Goal: Task Accomplishment & Management: Manage account settings

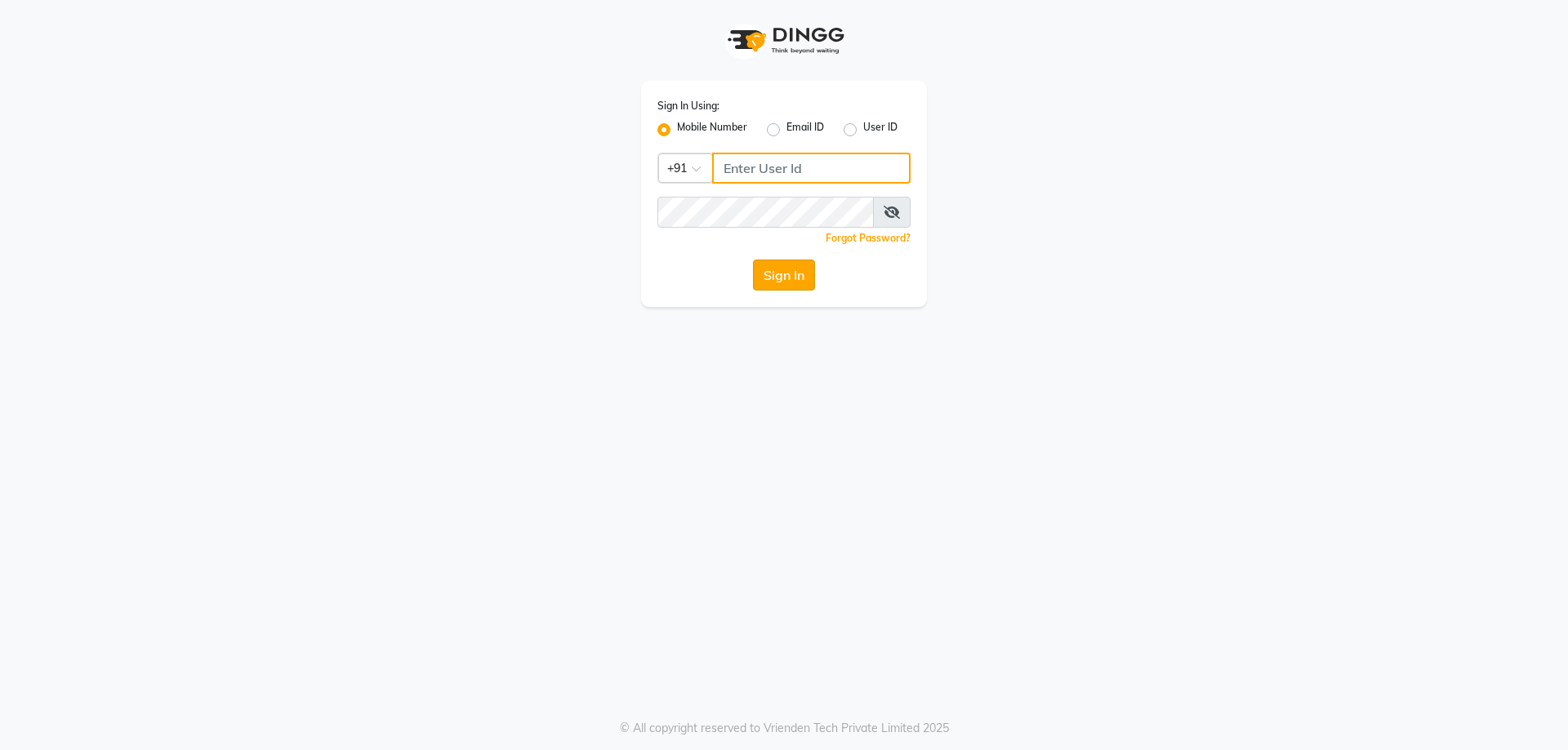
type input "9623022346"
click at [778, 270] on button "Sign In" at bounding box center [783, 275] width 62 height 31
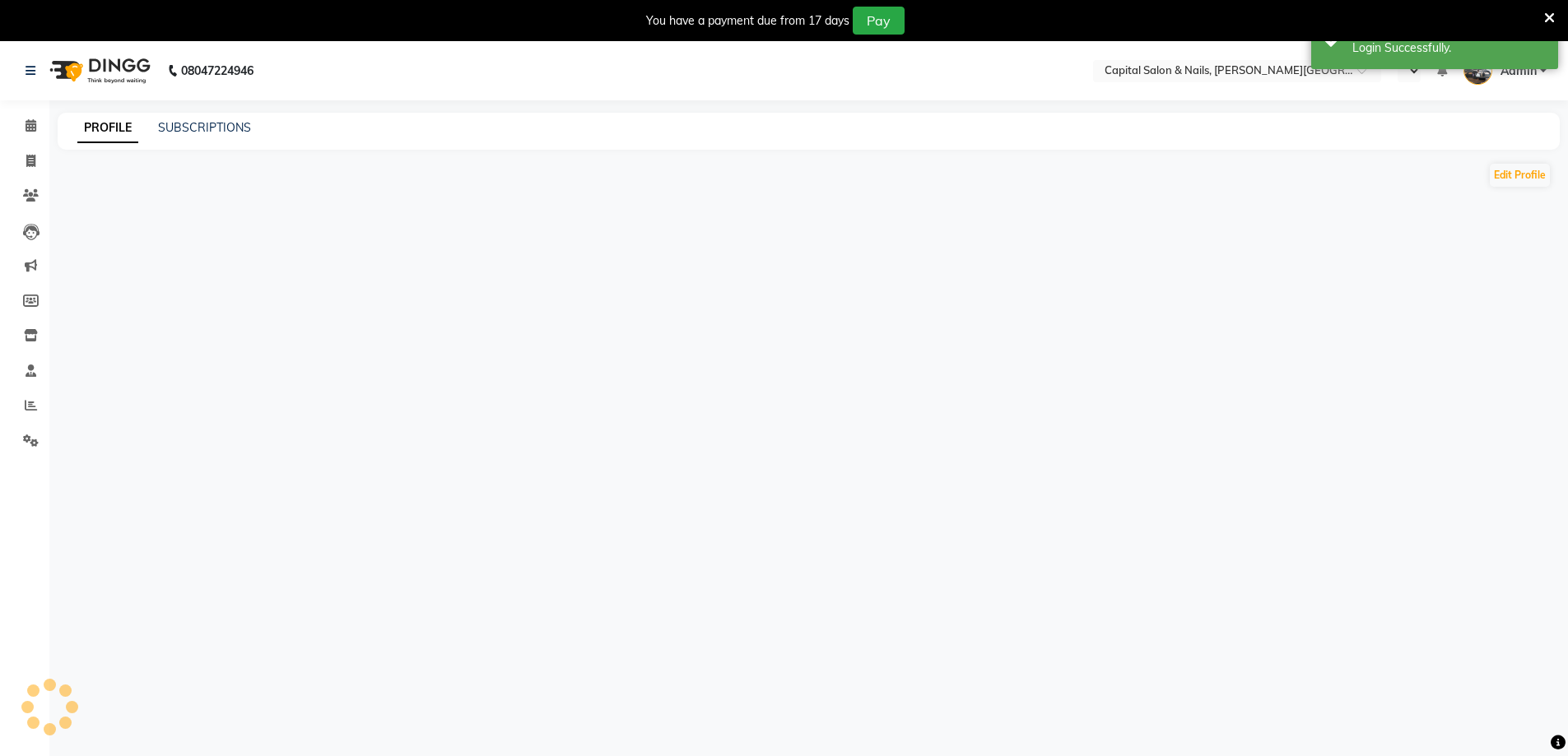
select select "en"
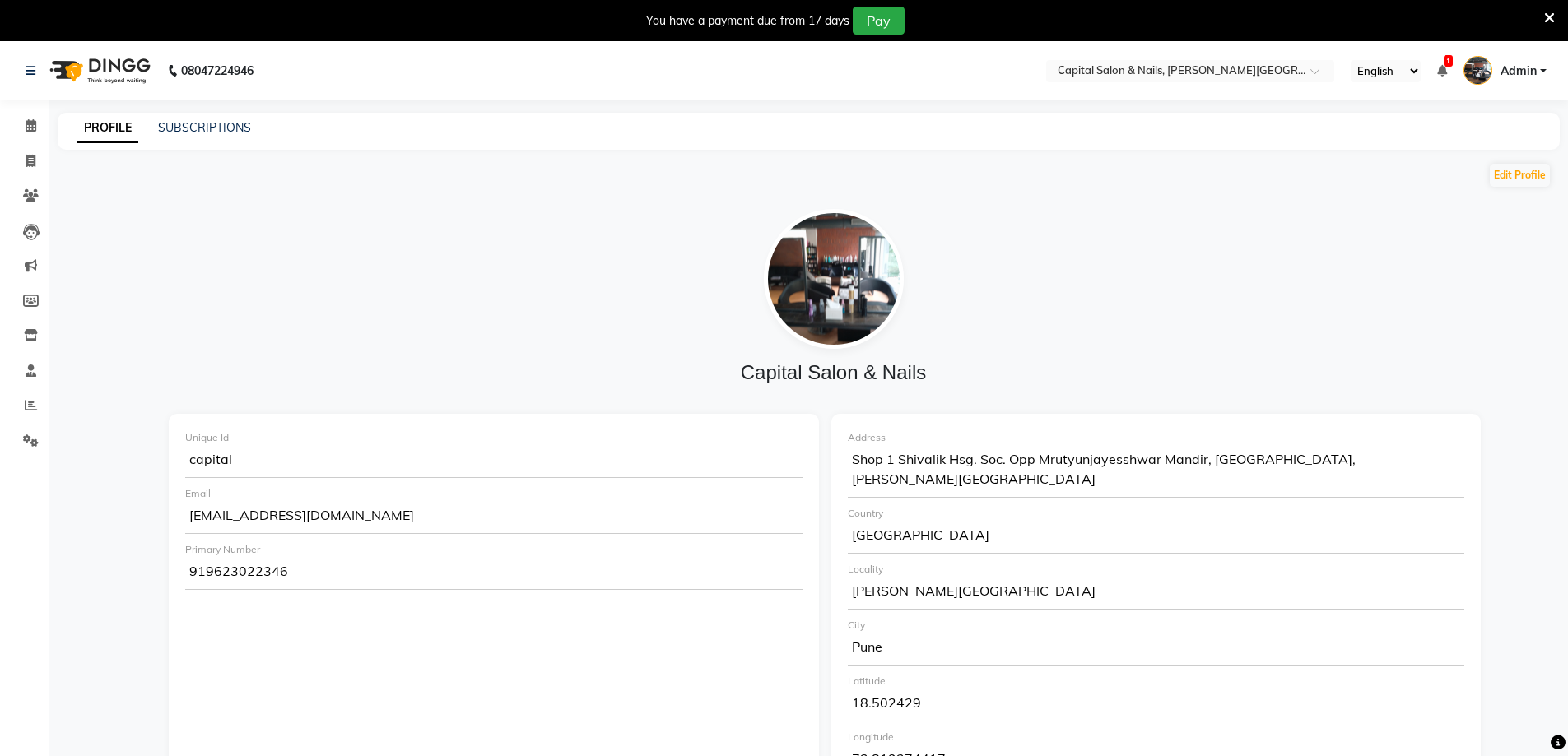
click at [1549, 13] on icon at bounding box center [1550, 18] width 11 height 15
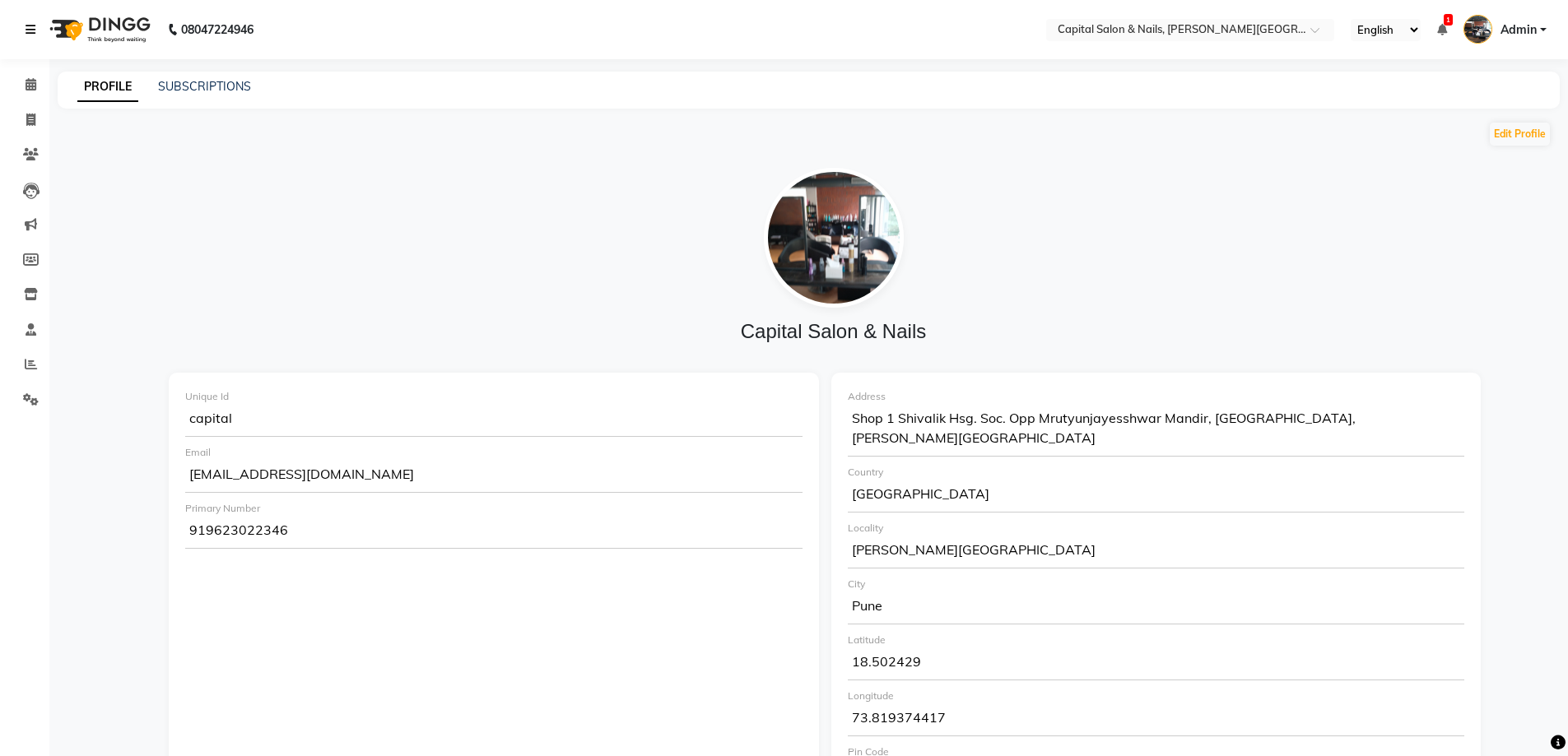
click at [27, 26] on icon at bounding box center [31, 30] width 10 height 12
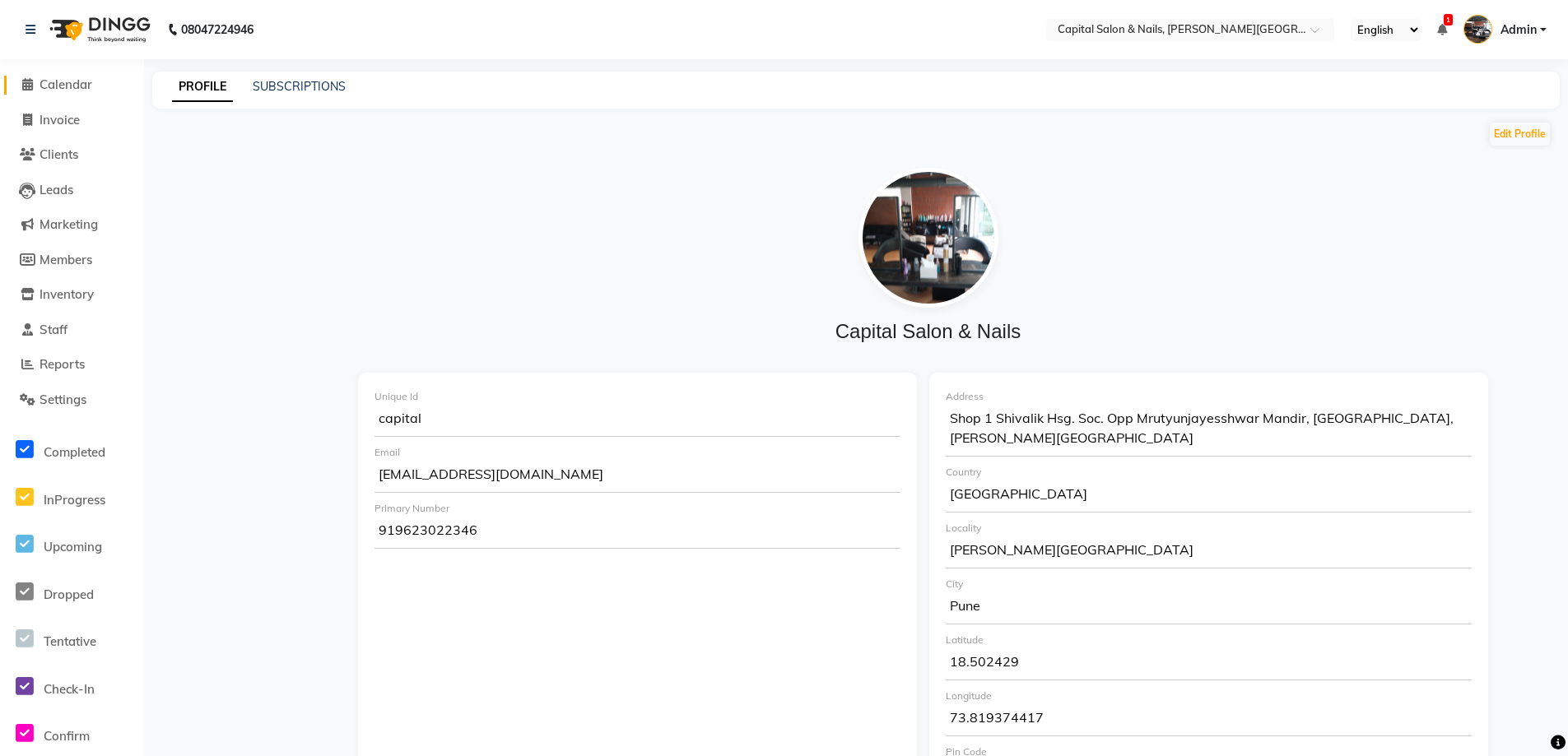
click at [66, 78] on span "Calendar" at bounding box center [65, 84] width 52 height 16
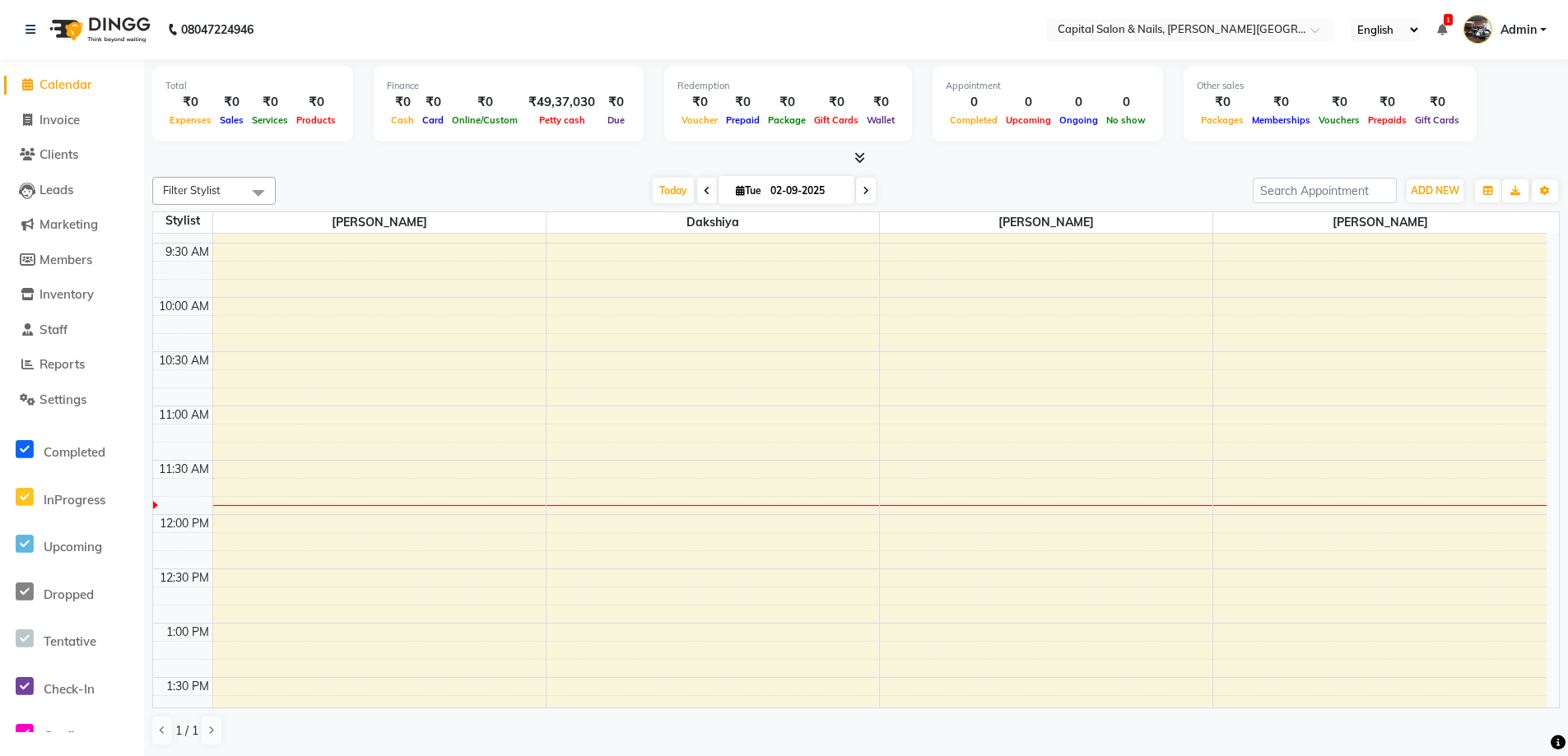
scroll to position [82, 0]
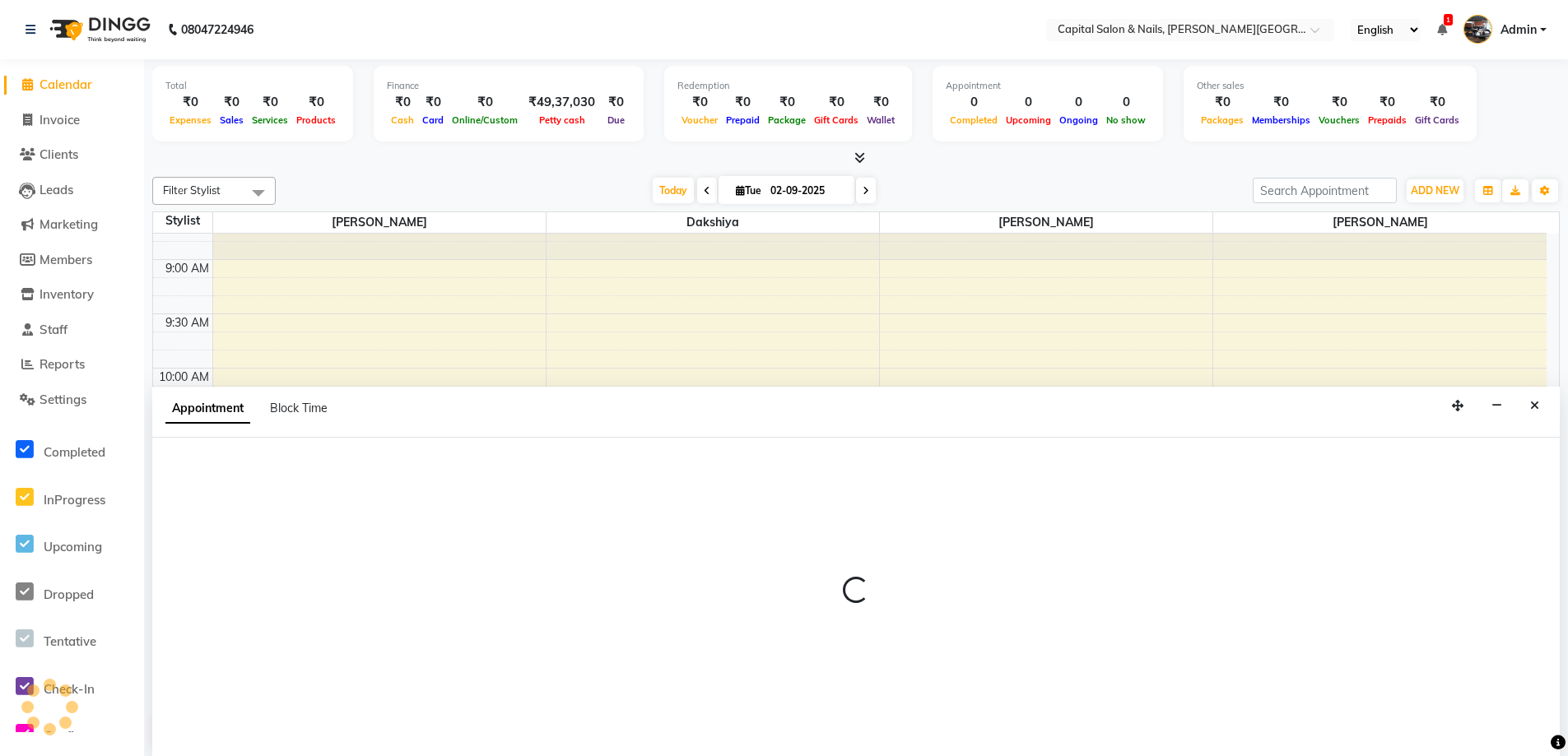
scroll to position [1, 0]
select select "1463"
select select "tentative"
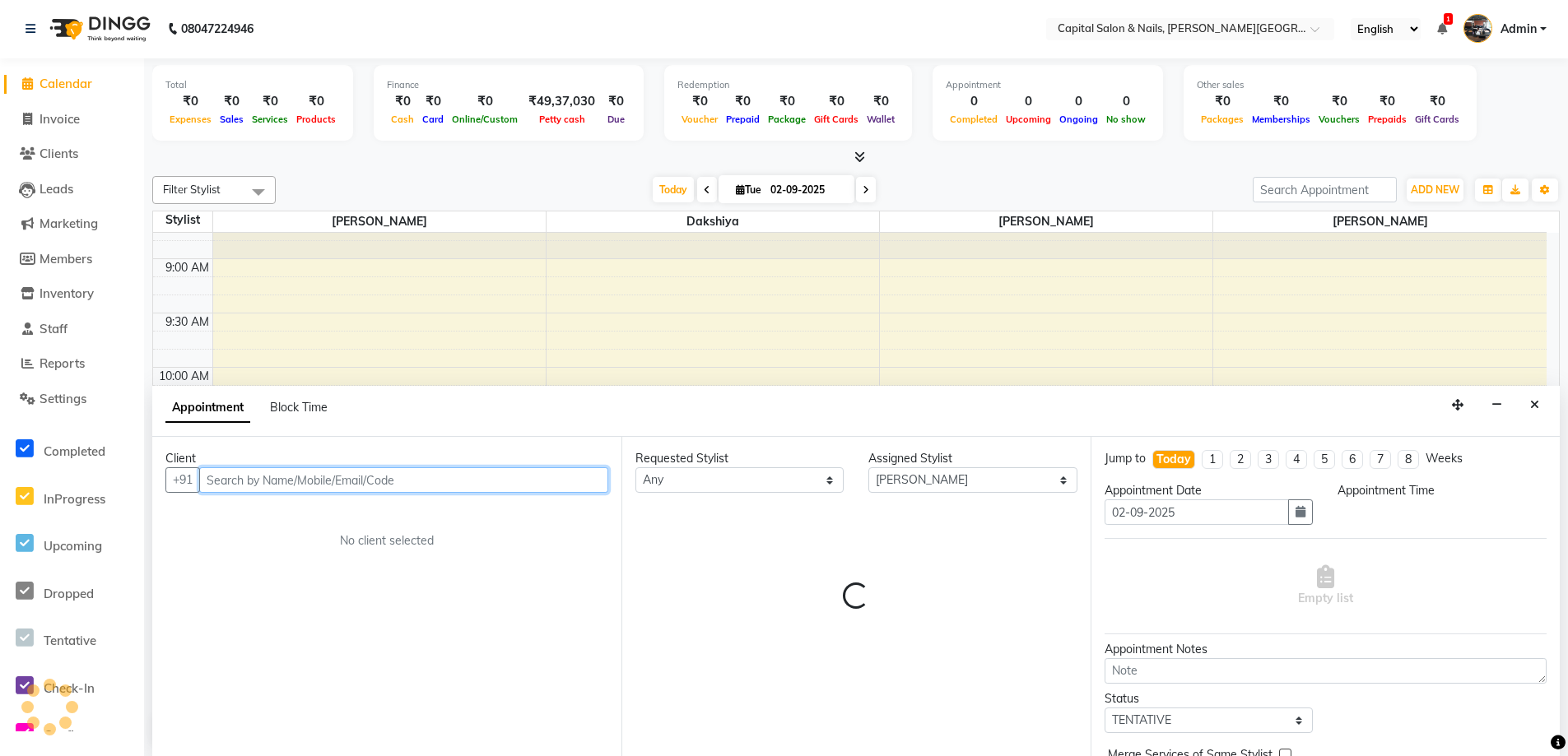
select select "660"
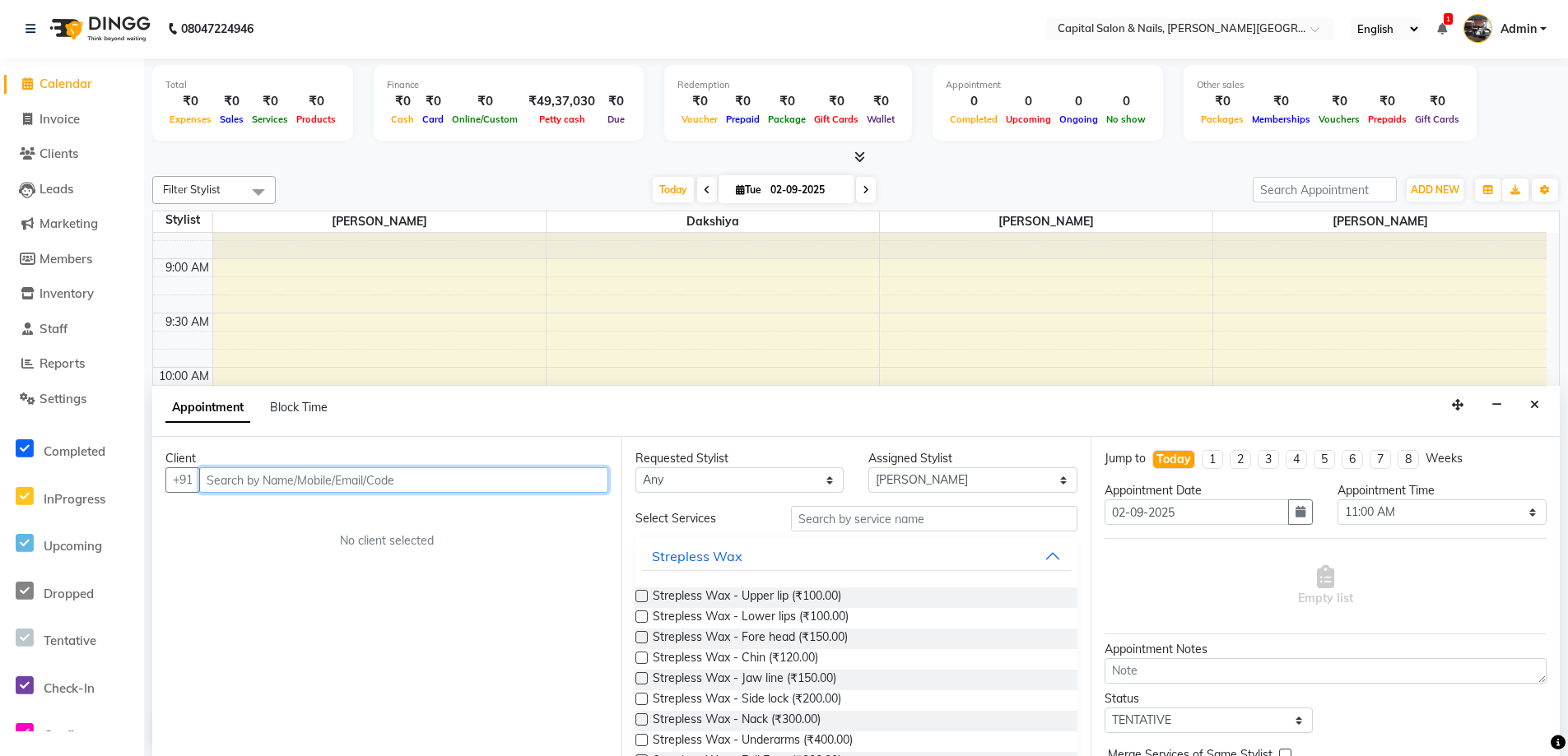
click at [445, 478] on input "text" at bounding box center [403, 480] width 409 height 26
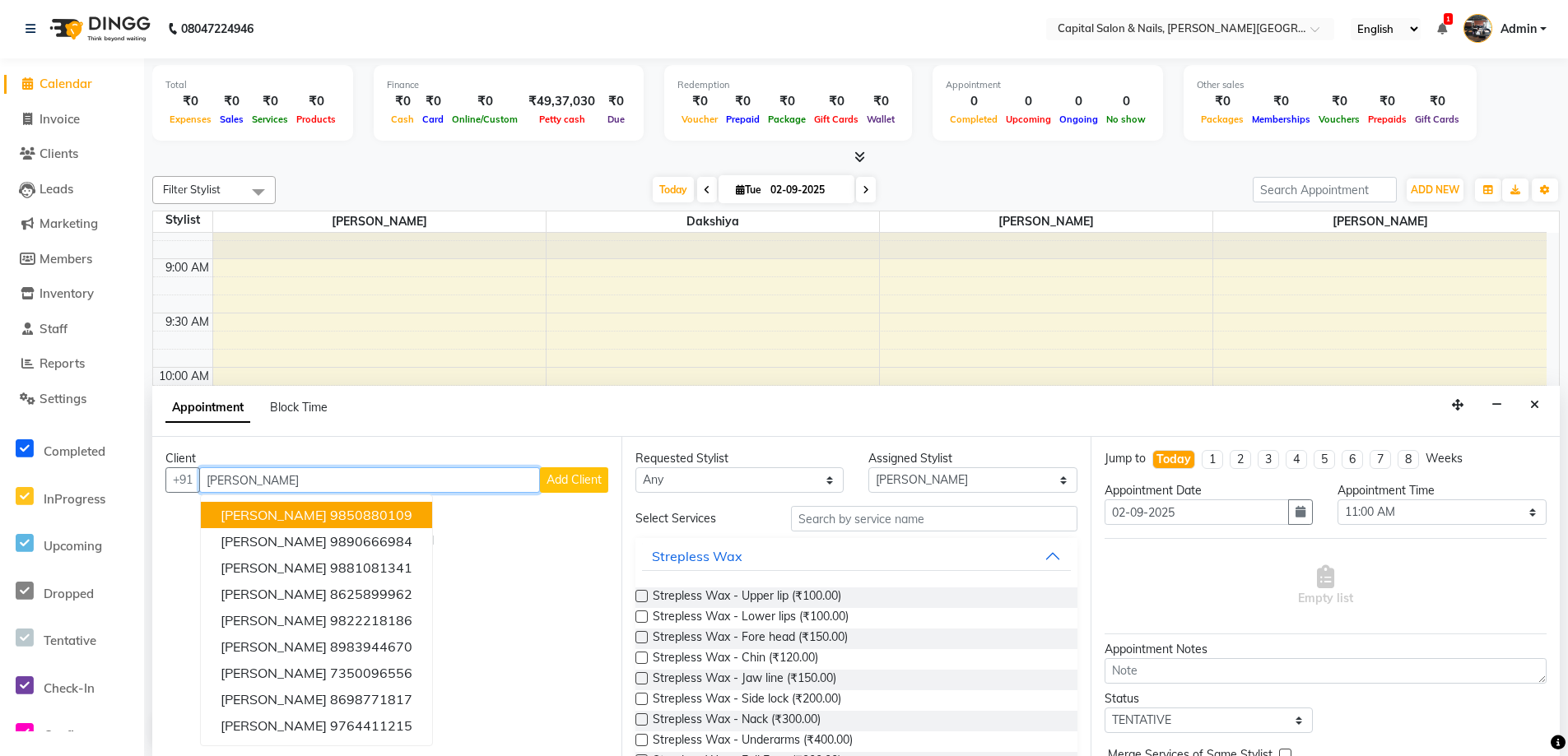
click at [426, 517] on button "[PERSON_NAME] 9850880109" at bounding box center [316, 515] width 231 height 27
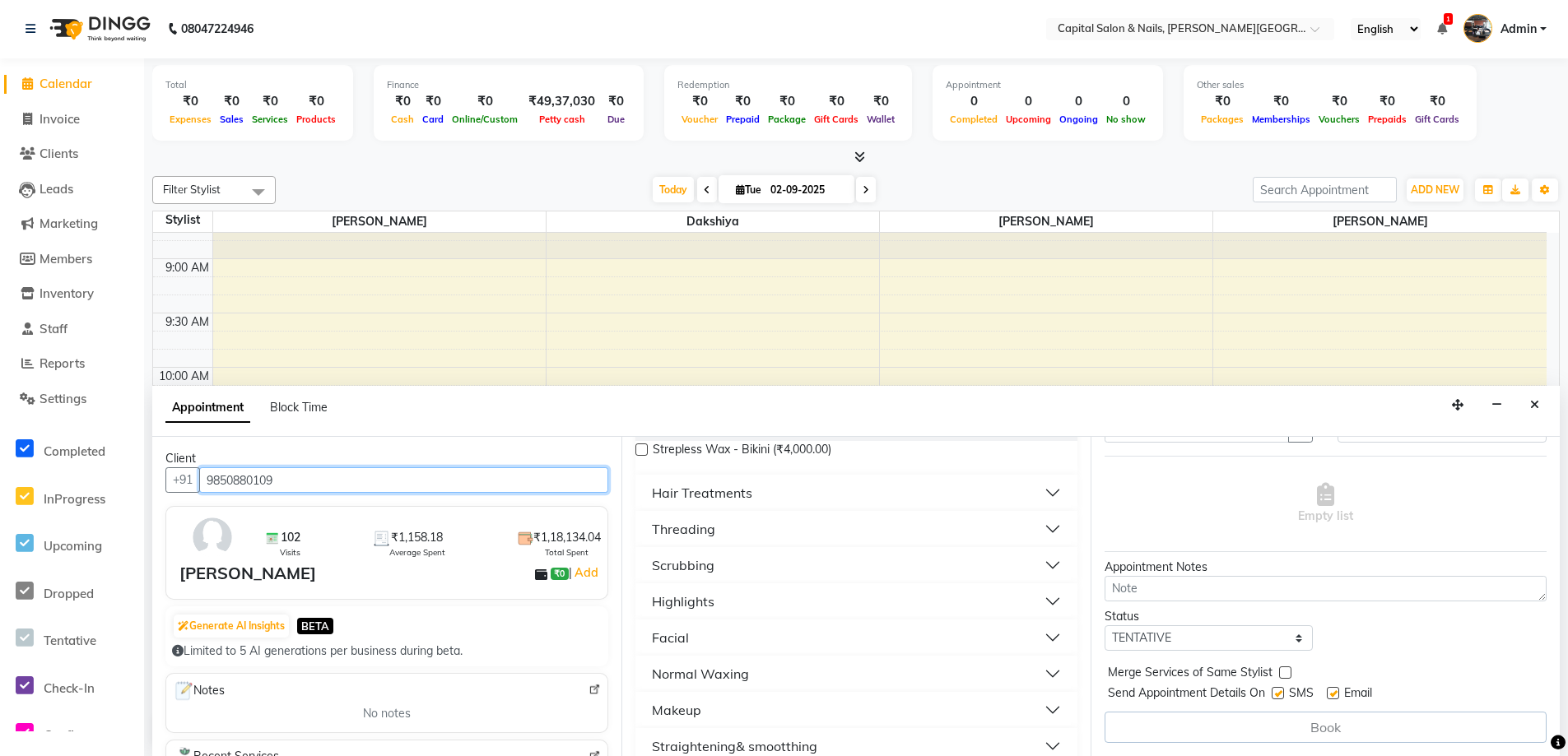
scroll to position [494, 0]
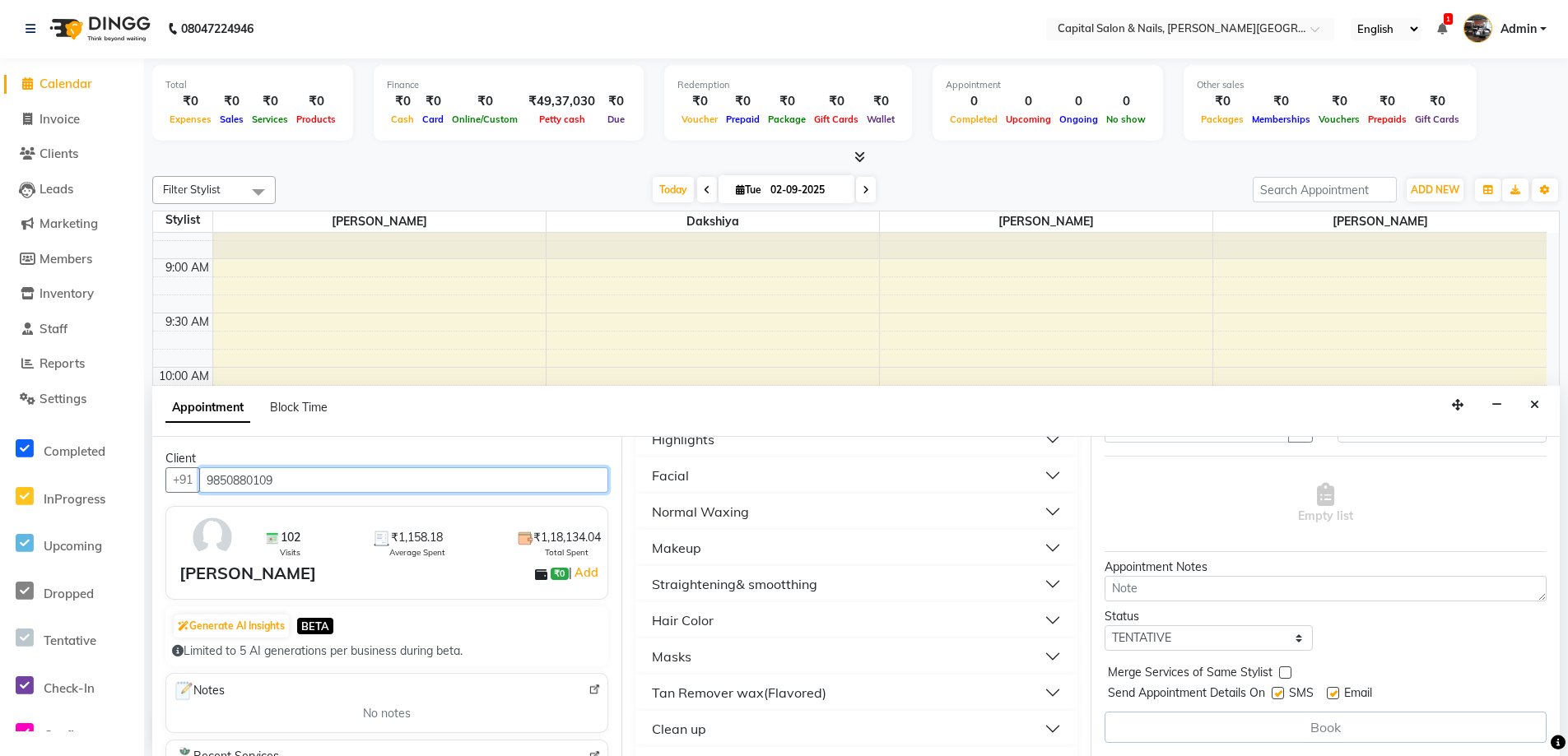
type input "9850880109"
click at [701, 619] on div "Hair Color" at bounding box center [683, 621] width 62 height 20
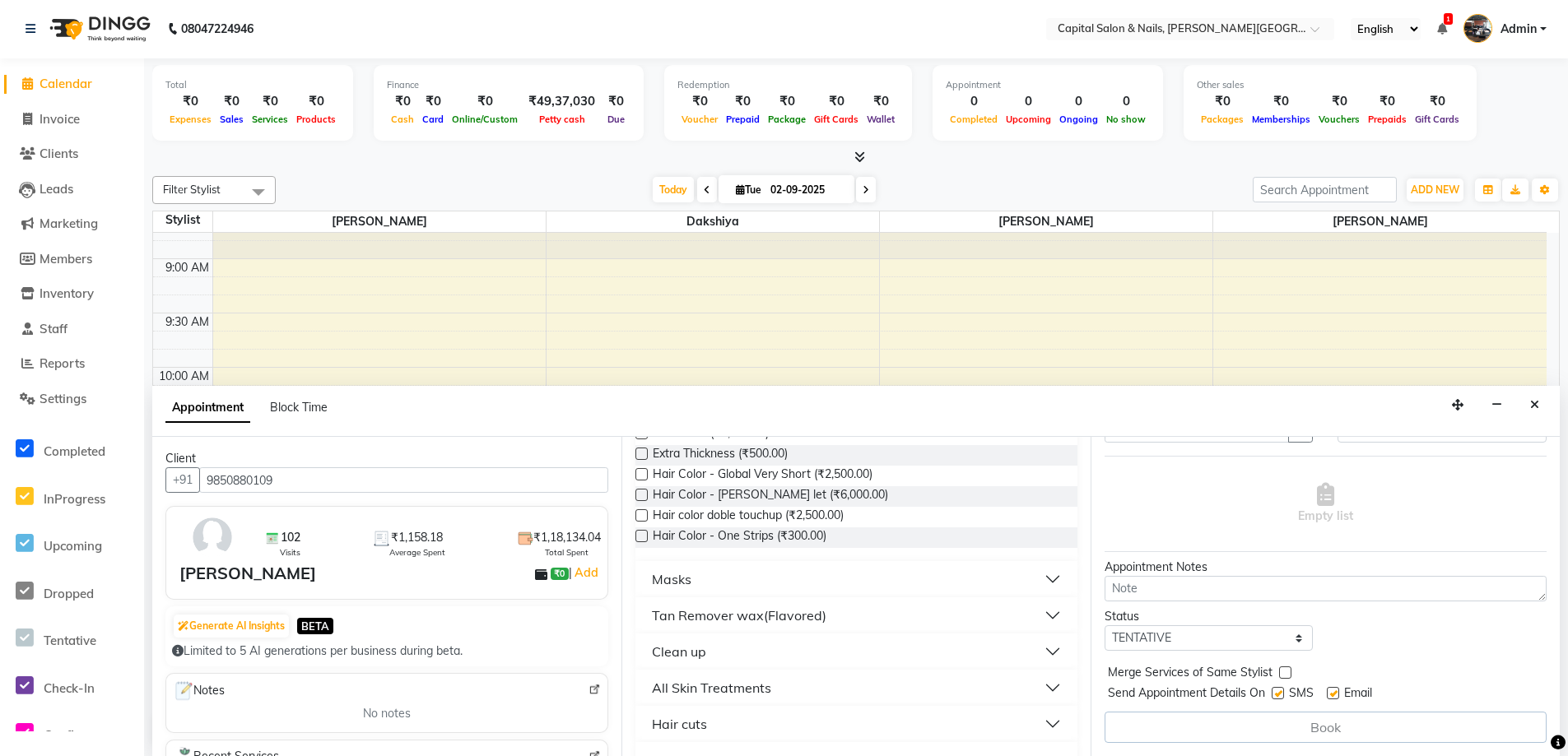
scroll to position [659, 0]
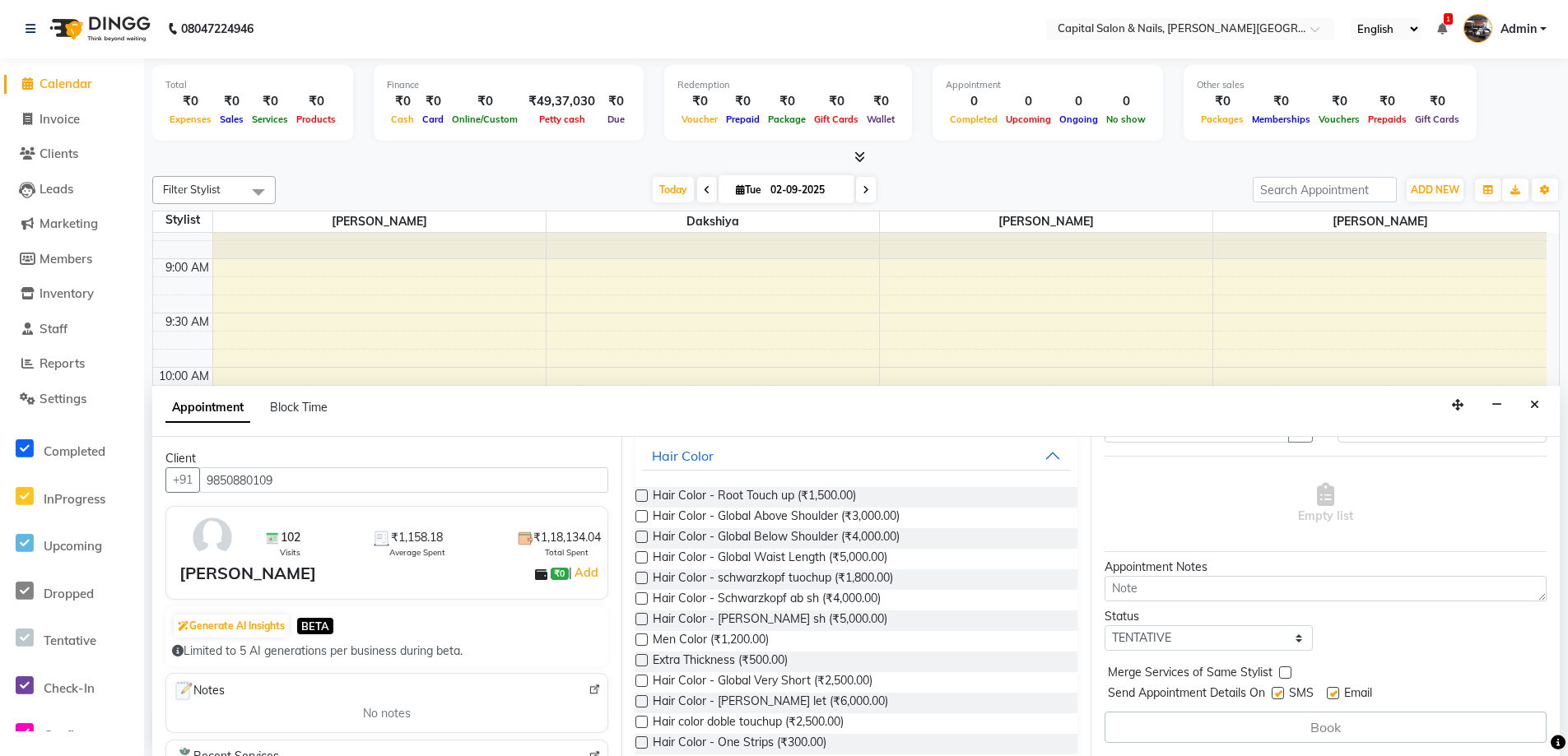
click at [644, 577] on label at bounding box center [641, 578] width 12 height 12
click at [644, 577] on input "checkbox" at bounding box center [640, 579] width 11 height 11
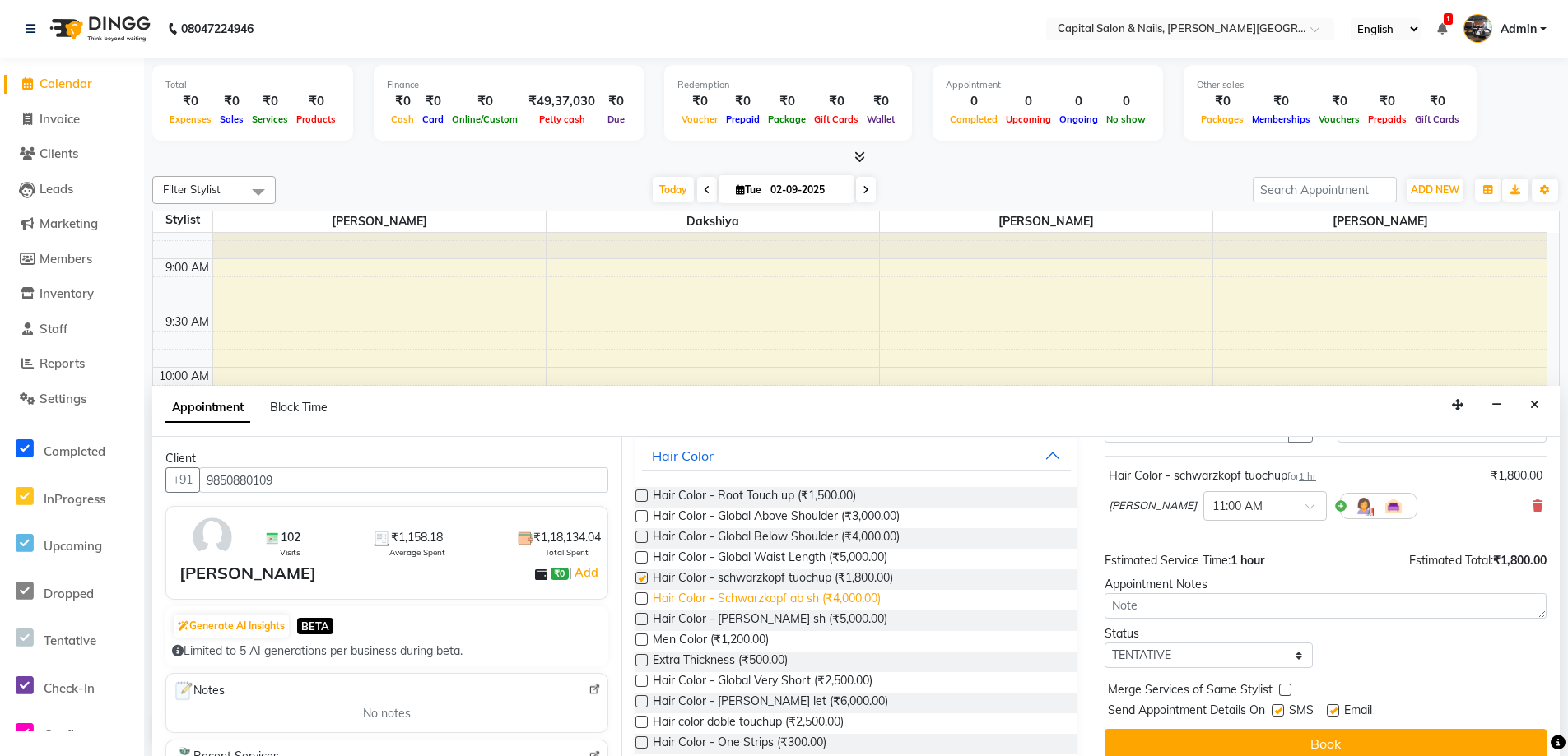
checkbox input "false"
click at [1533, 503] on icon at bounding box center [1538, 506] width 10 height 12
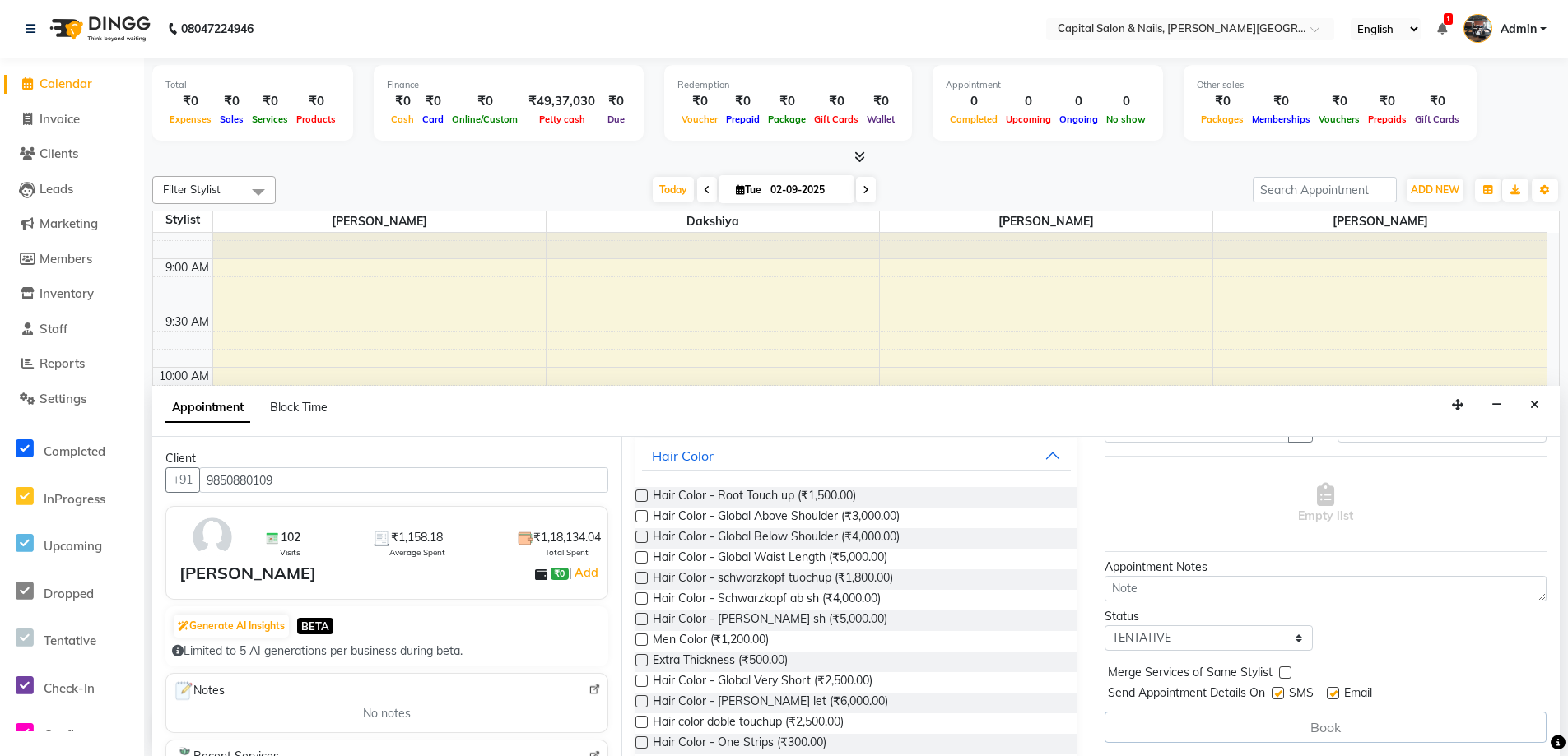
click at [639, 495] on label at bounding box center [641, 495] width 12 height 12
click at [639, 495] on input "checkbox" at bounding box center [640, 497] width 11 height 11
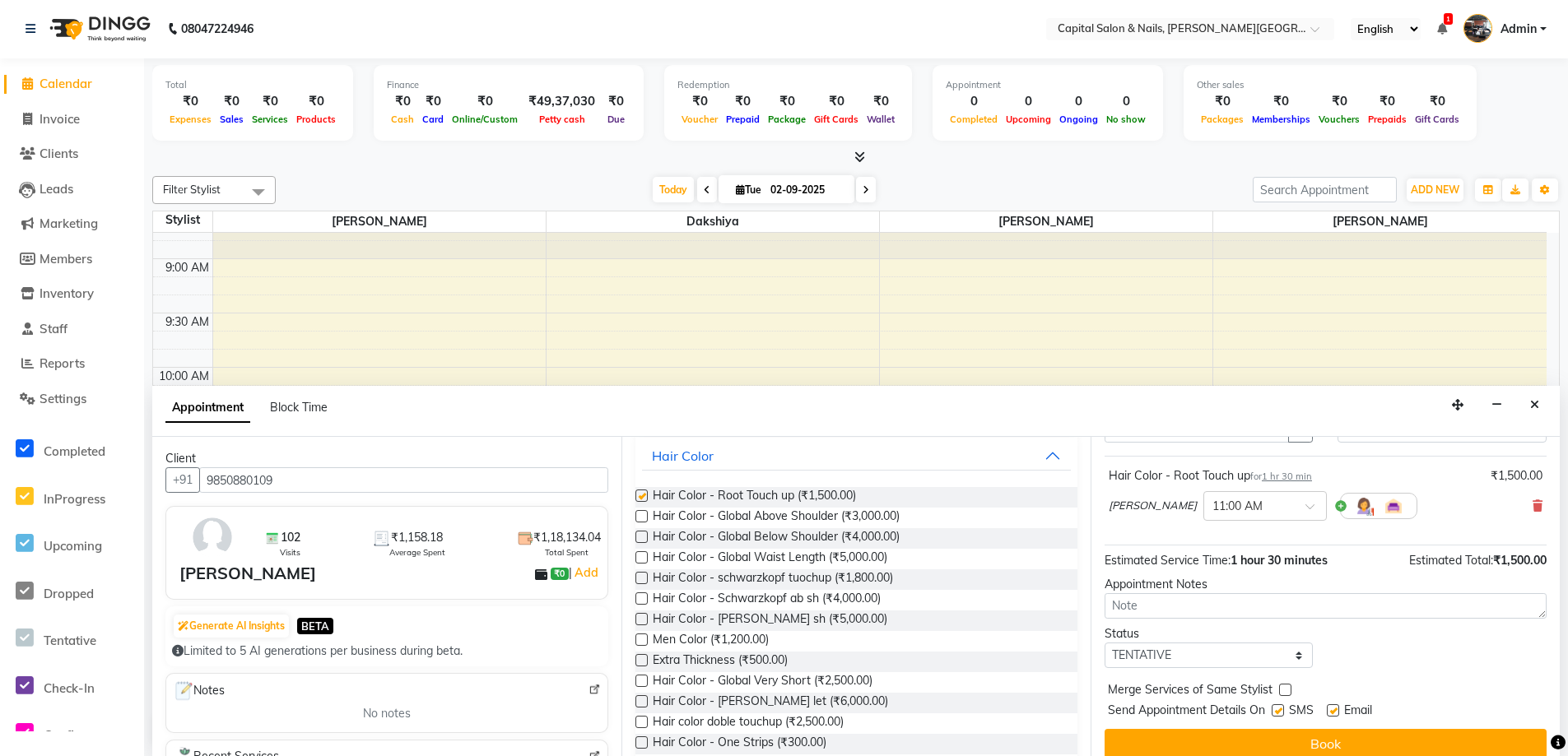
checkbox input "false"
click at [1336, 734] on button "Book" at bounding box center [1326, 744] width 442 height 30
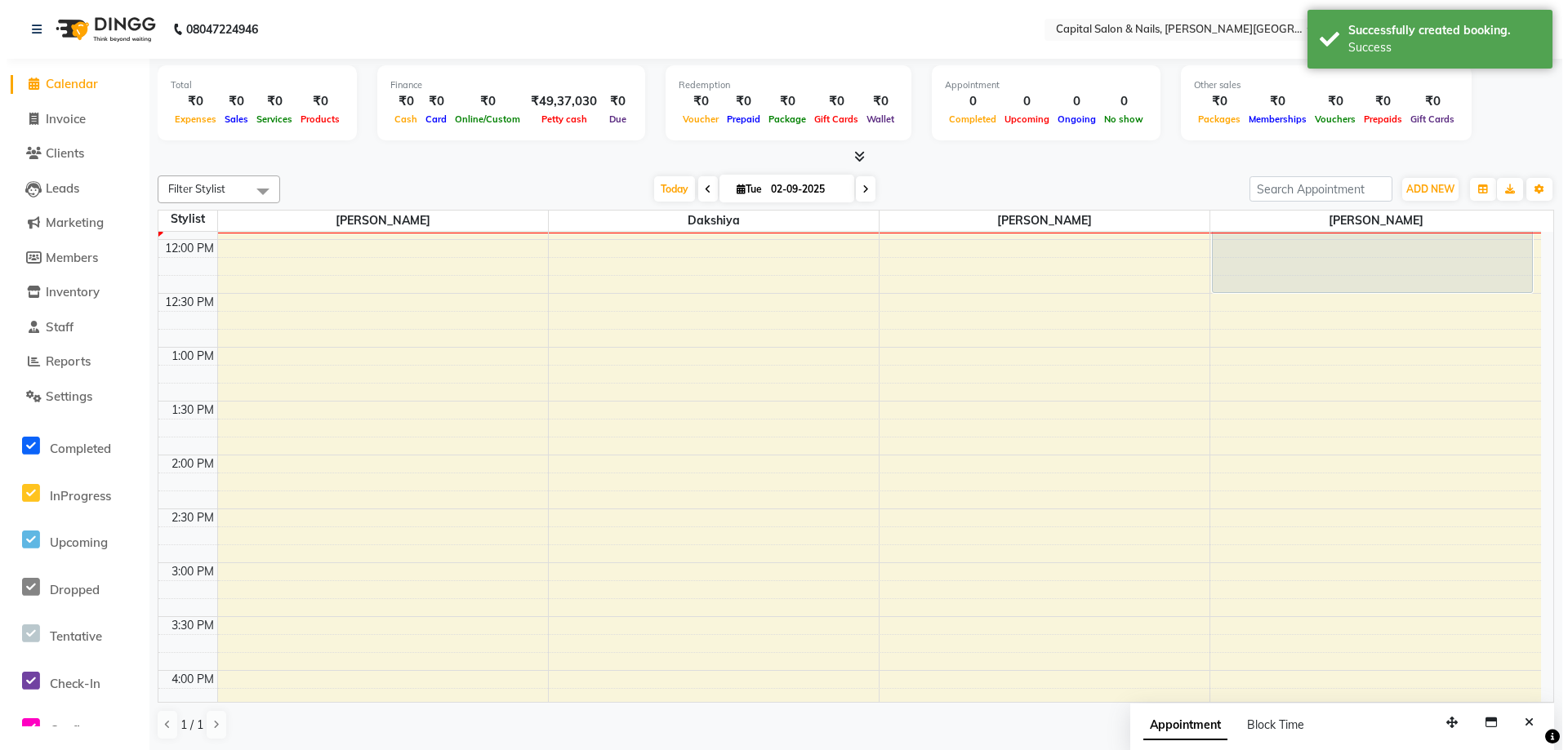
scroll to position [245, 0]
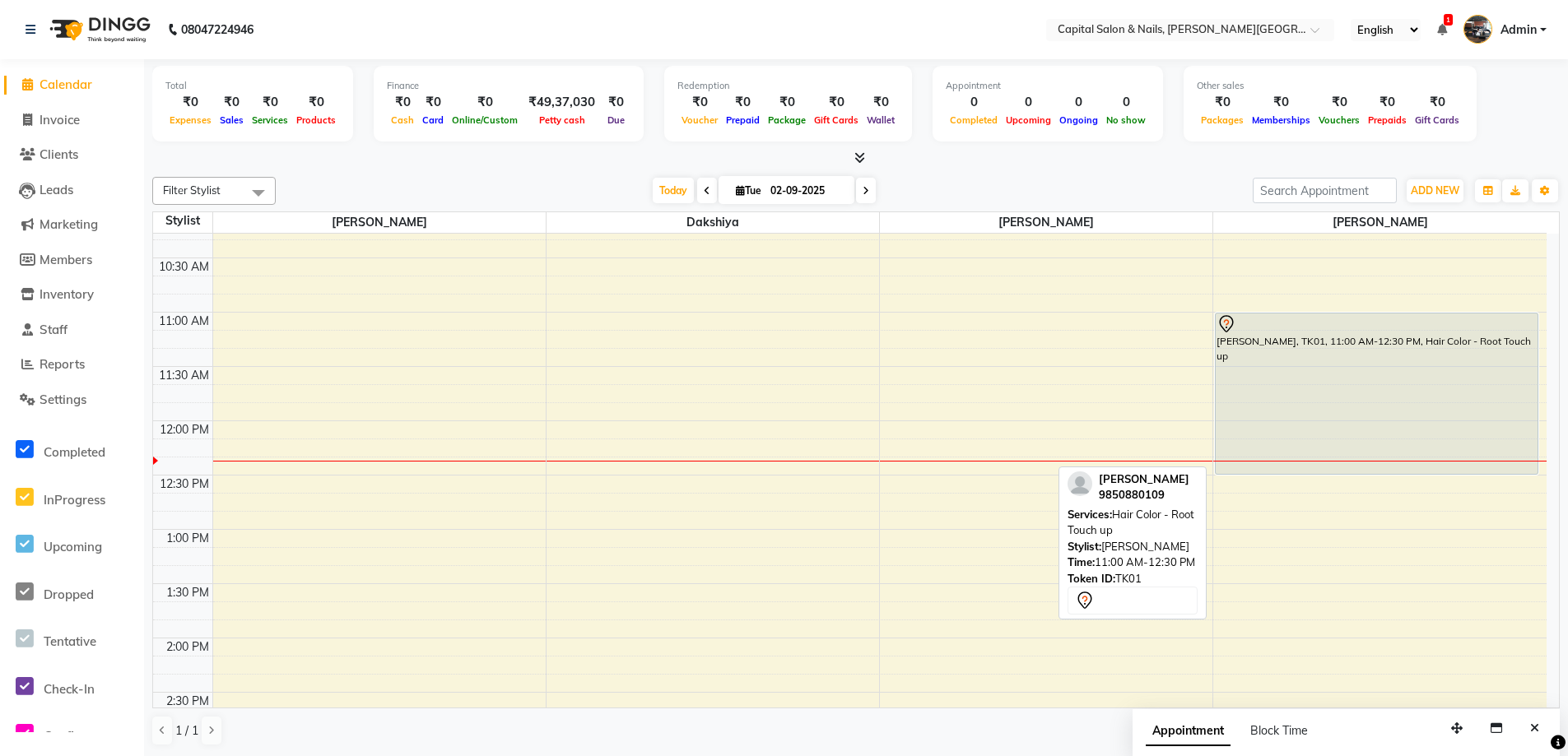
click at [1347, 368] on div "[PERSON_NAME], TK01, 11:00 AM-12:30 PM, Hair Color - Root Touch up" at bounding box center [1376, 394] width 322 height 161
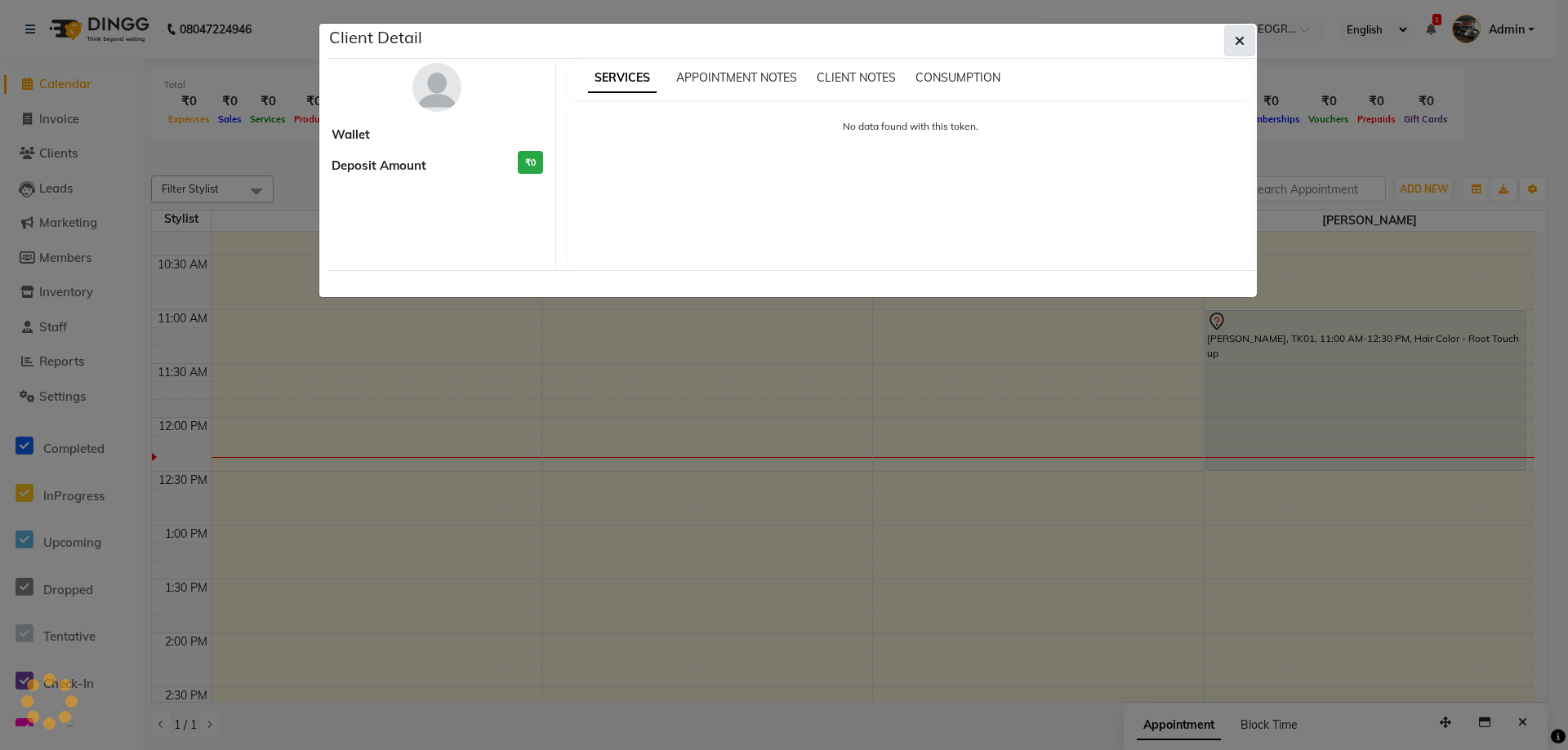
select select "7"
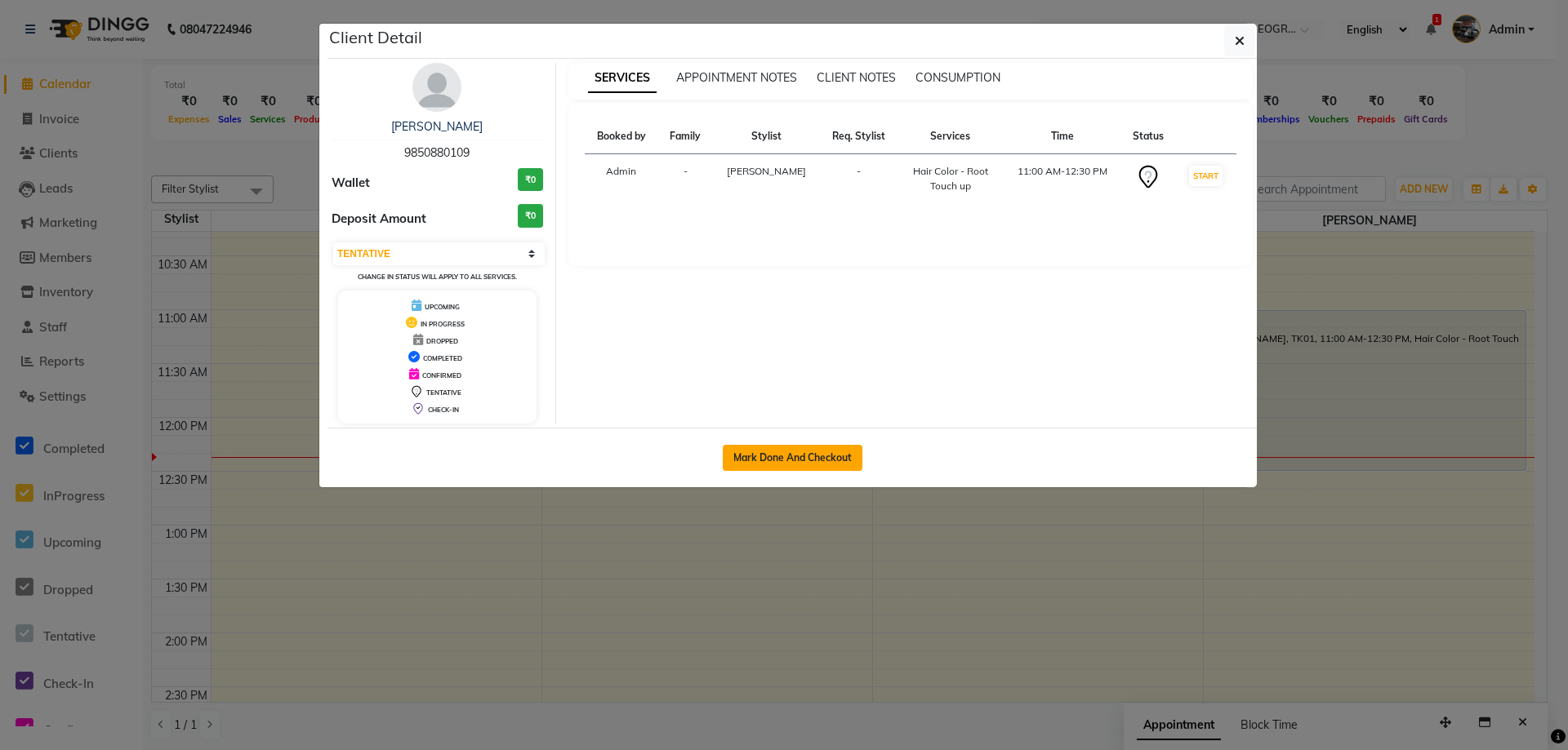
click at [805, 461] on button "Mark Done And Checkout" at bounding box center [792, 458] width 140 height 26
select select "service"
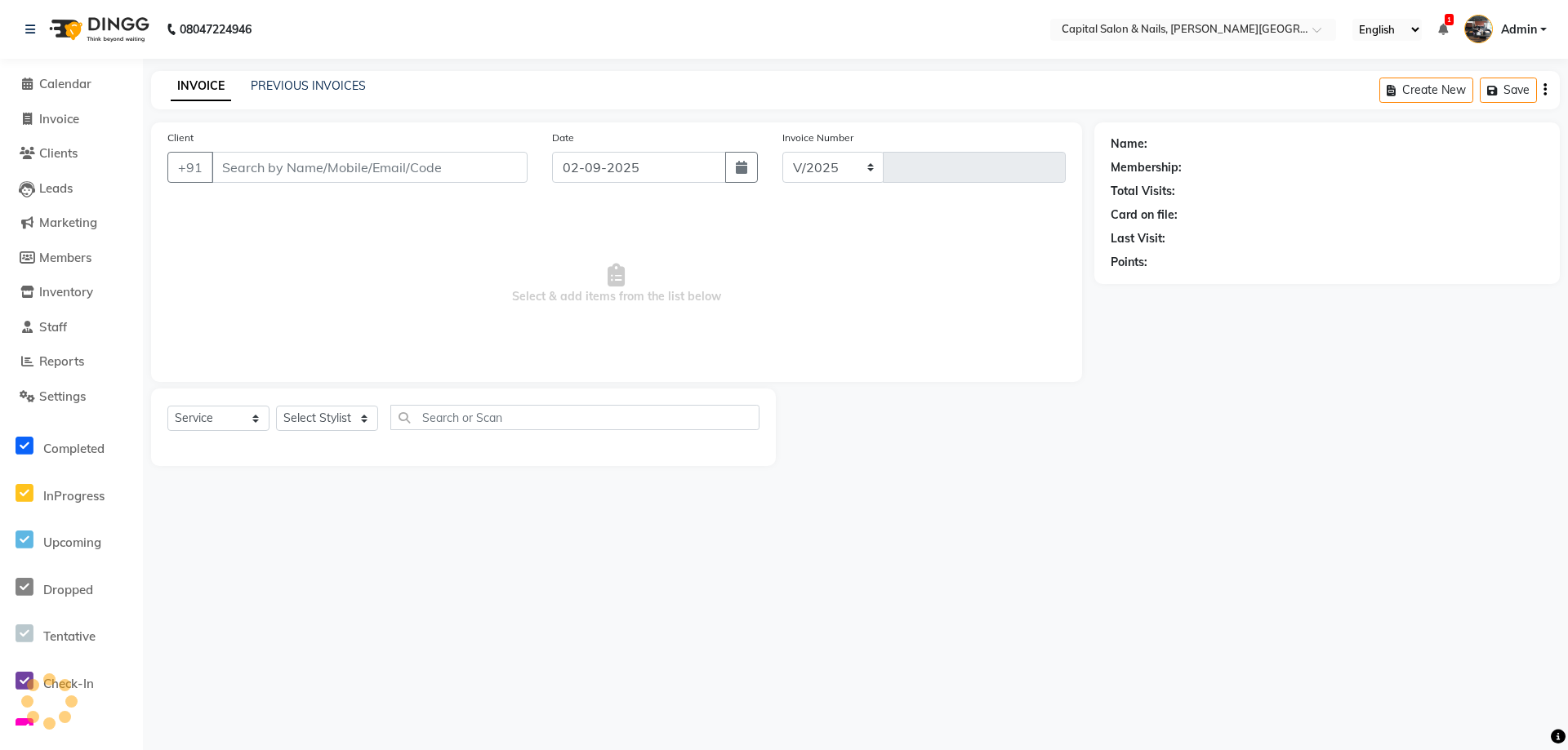
select select "41"
type input "0402"
type input "9850880109"
select select "1463"
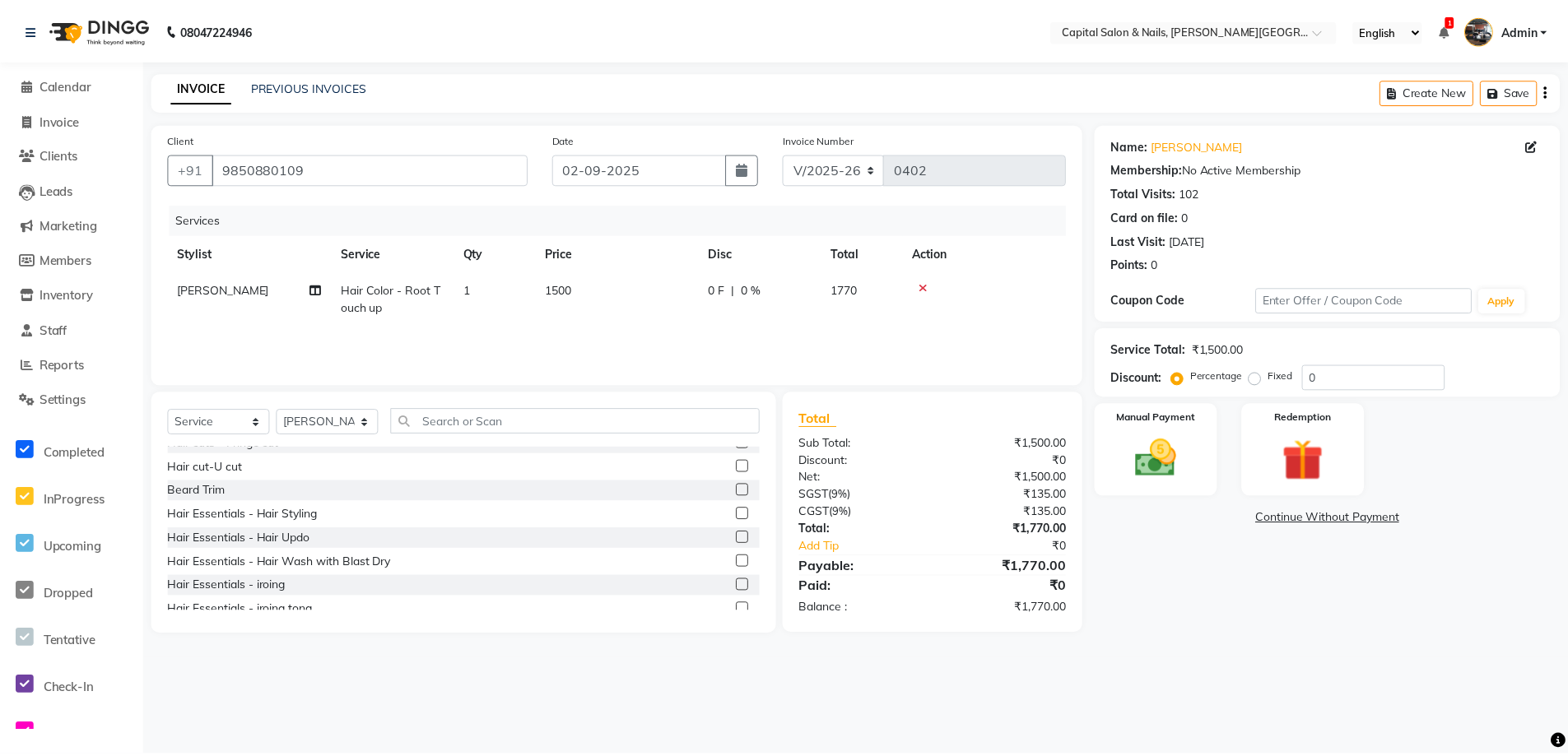
scroll to position [3375, 0]
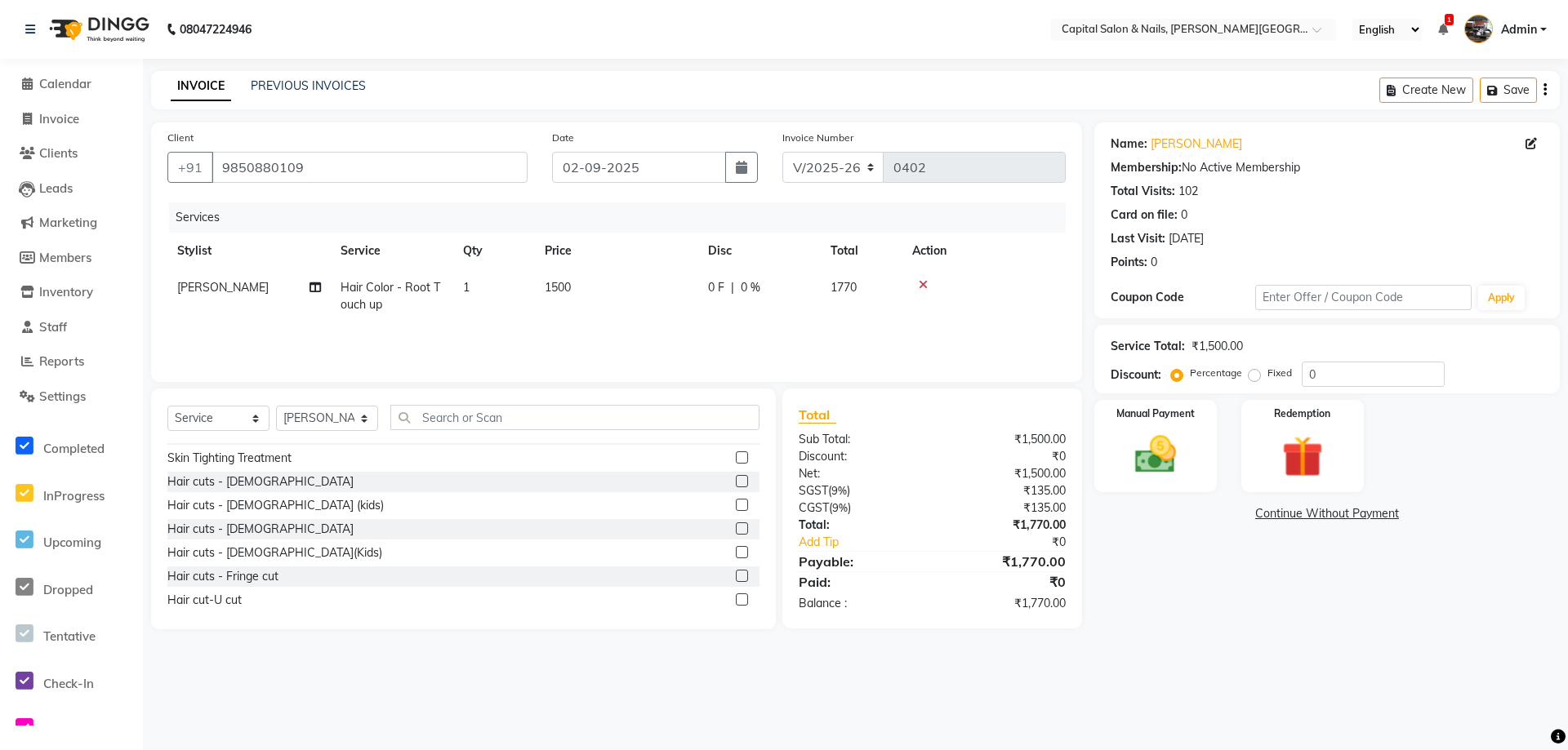
click at [736, 526] on label at bounding box center [742, 529] width 12 height 12
click at [736, 526] on input "checkbox" at bounding box center [741, 529] width 11 height 11
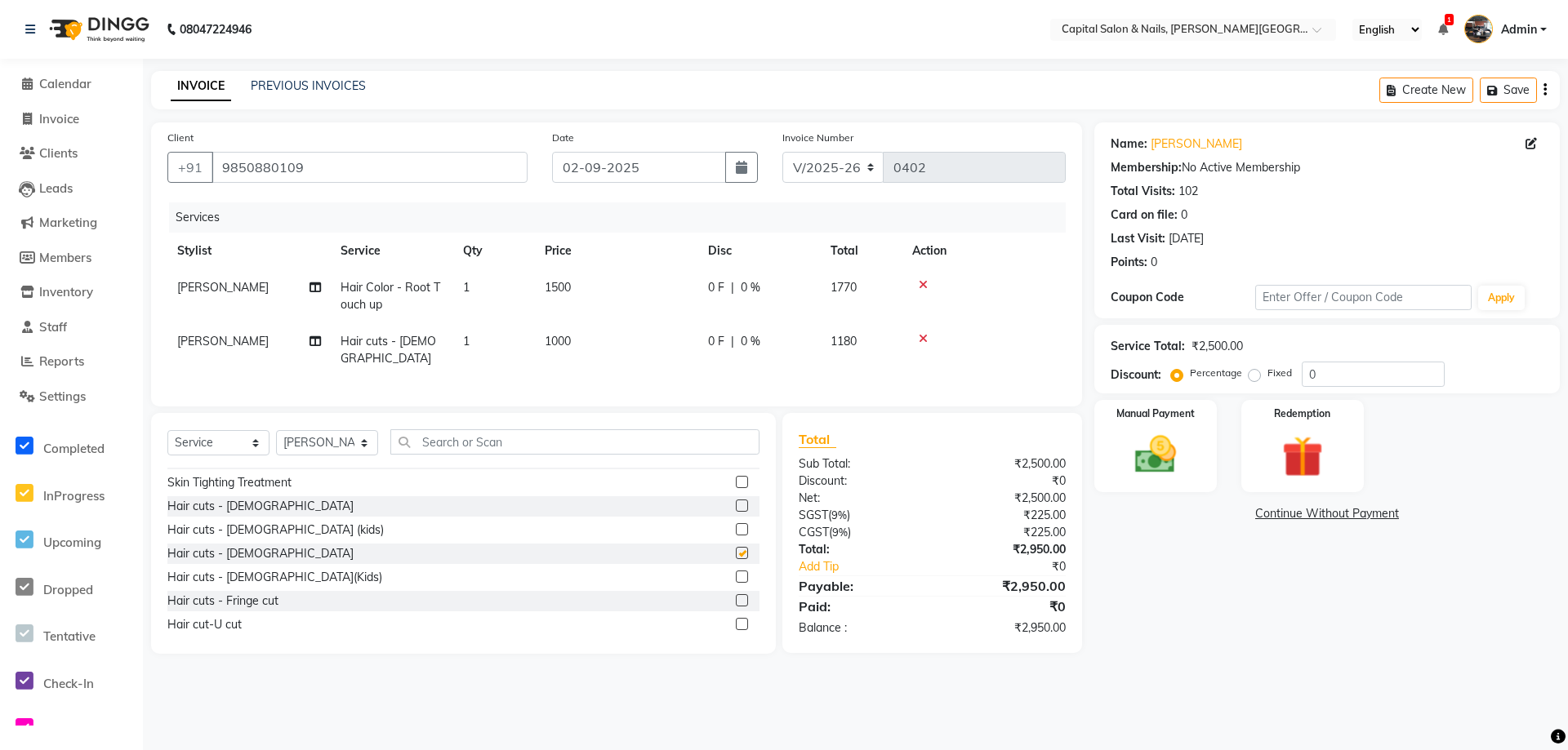
checkbox input "false"
click at [1321, 376] on input "0" at bounding box center [1373, 374] width 143 height 26
type input "015"
click at [1149, 451] on img at bounding box center [1155, 455] width 70 height 50
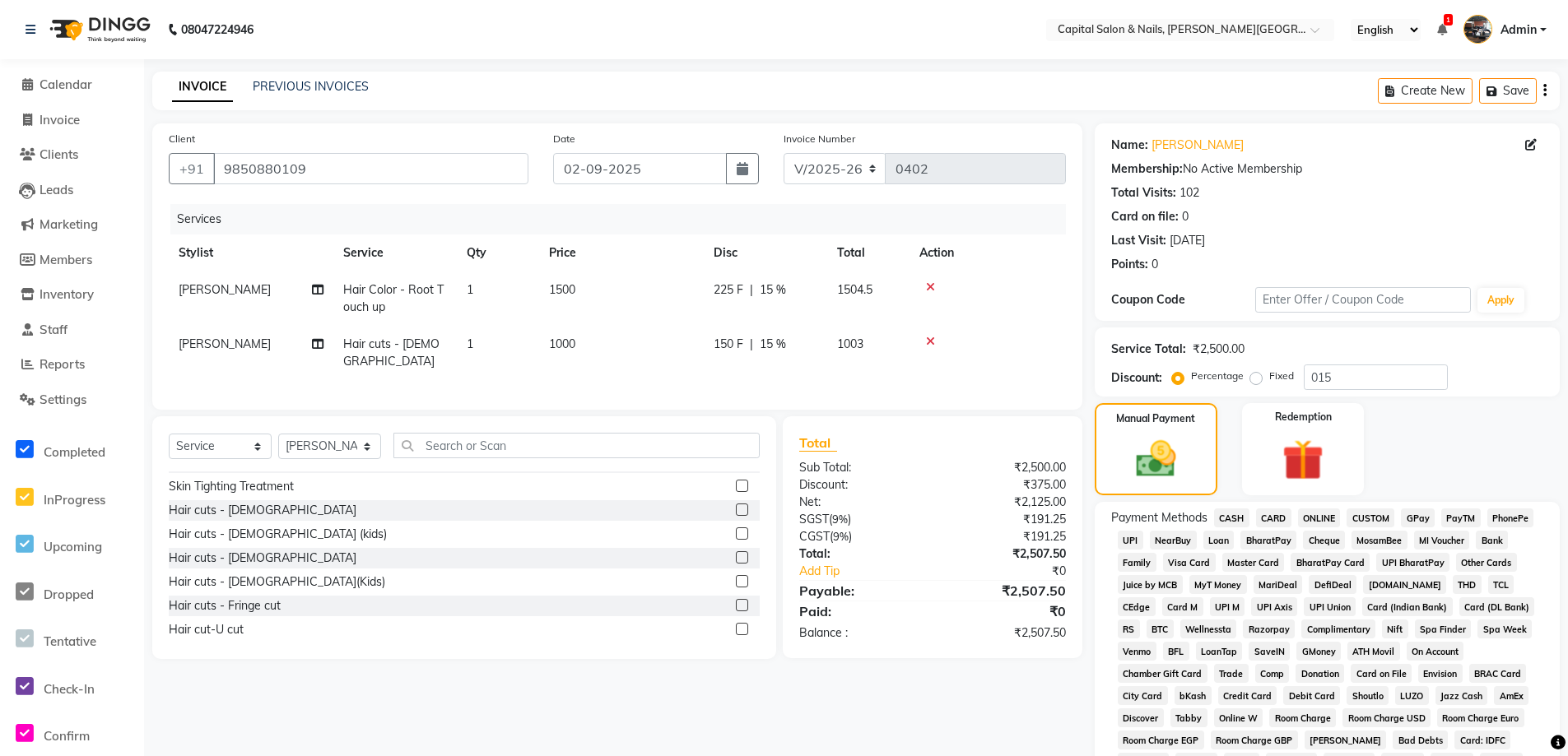
click at [1227, 515] on span "CASH" at bounding box center [1232, 518] width 36 height 19
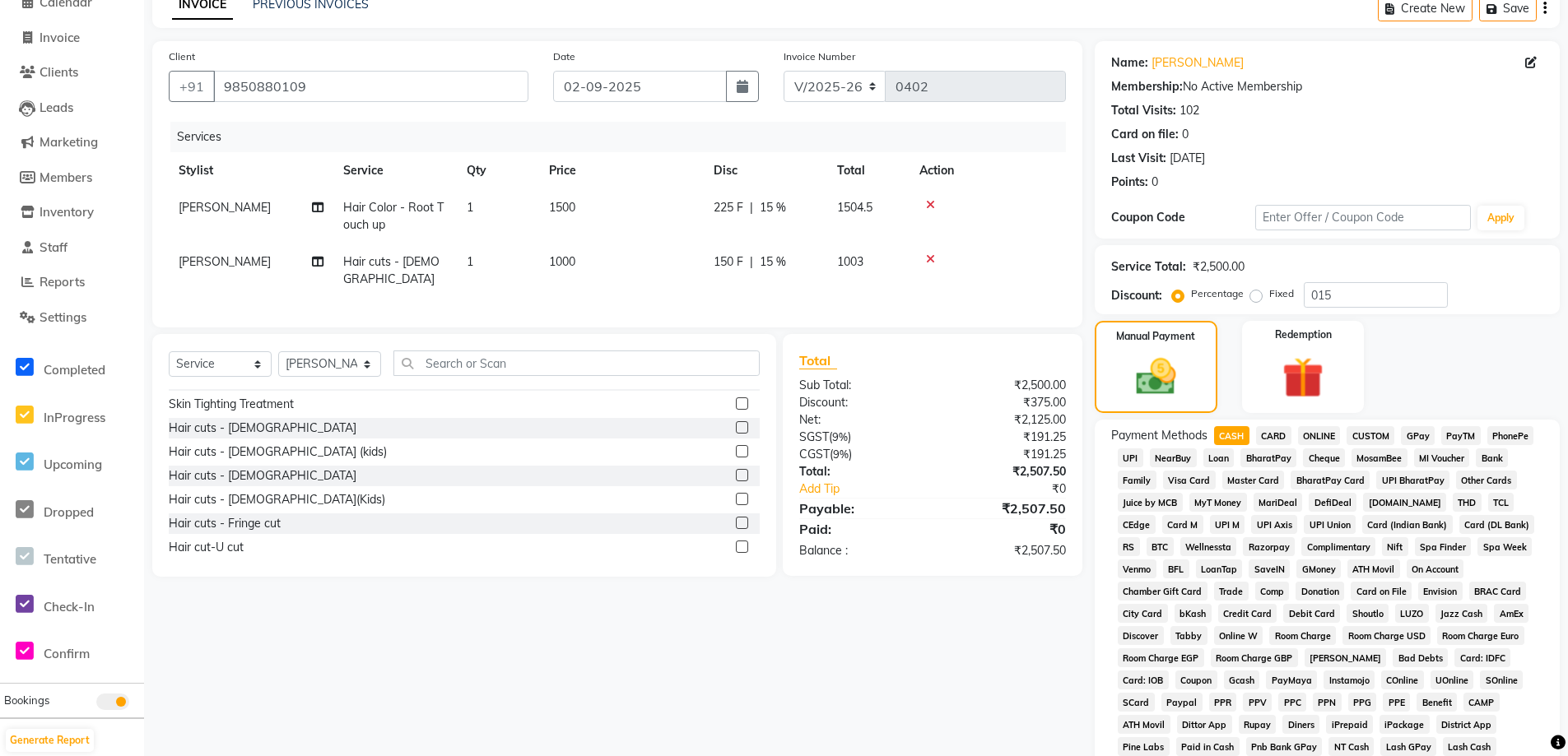
scroll to position [345, 0]
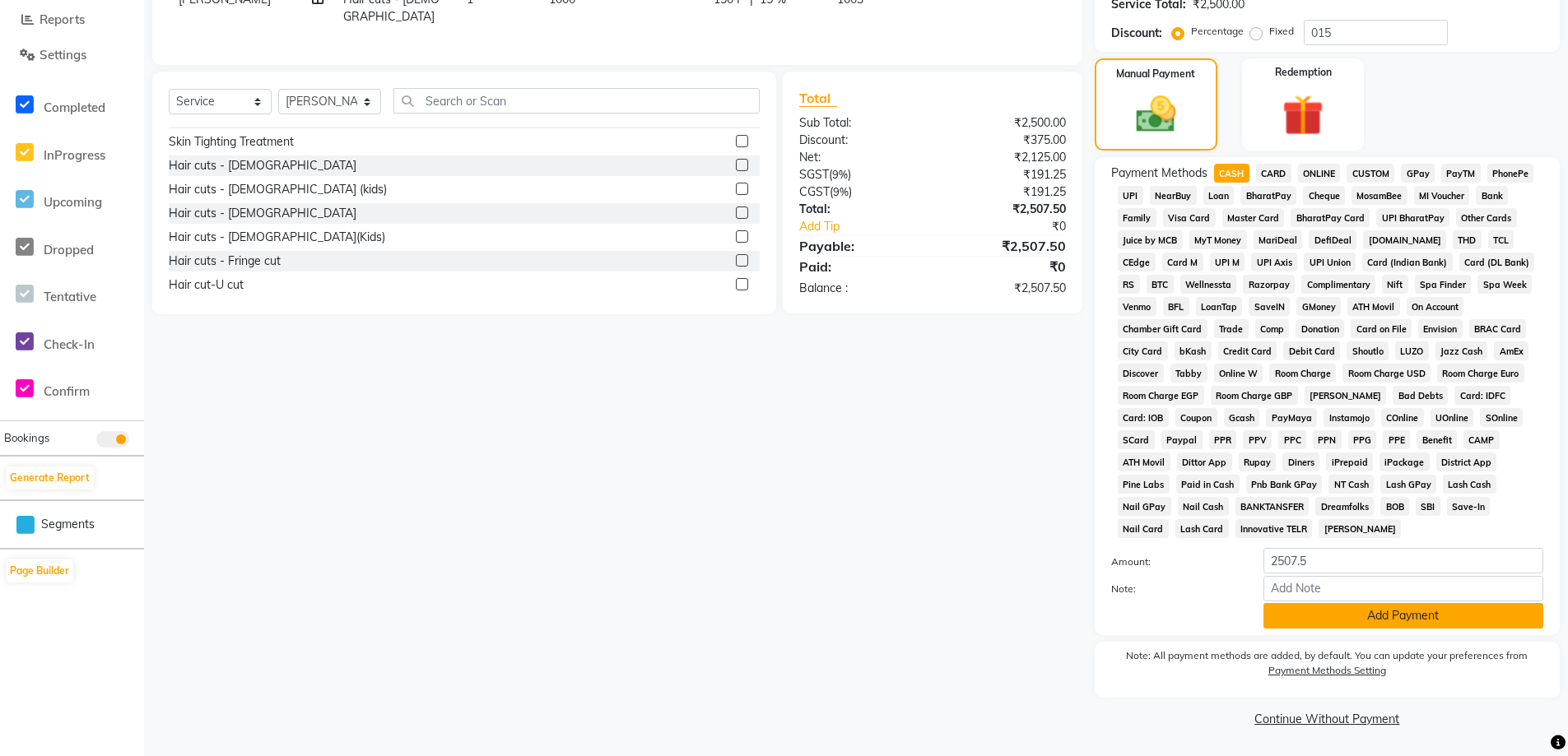
click at [1358, 612] on button "Add Payment" at bounding box center [1403, 616] width 280 height 26
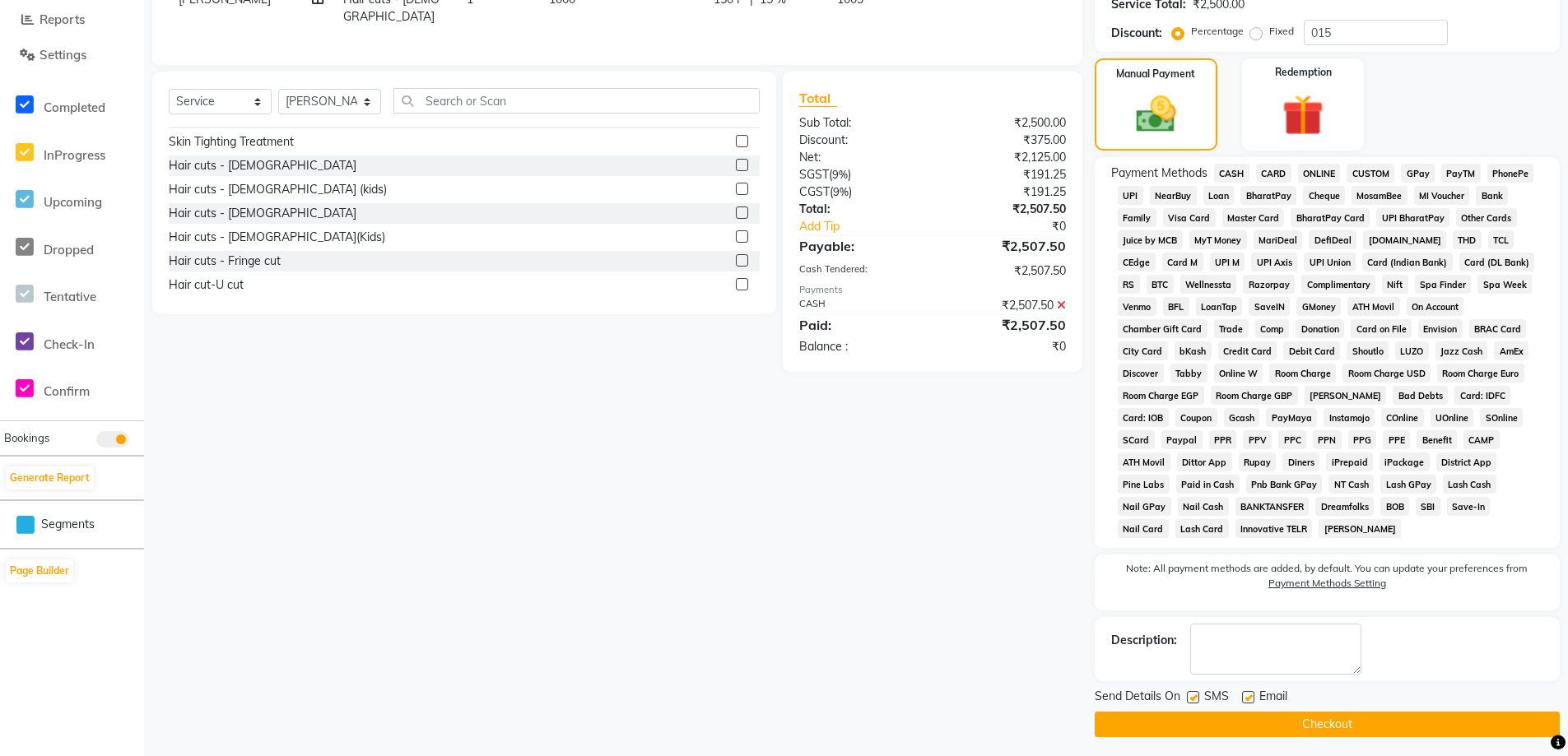
click at [1342, 725] on button "Checkout" at bounding box center [1327, 724] width 465 height 26
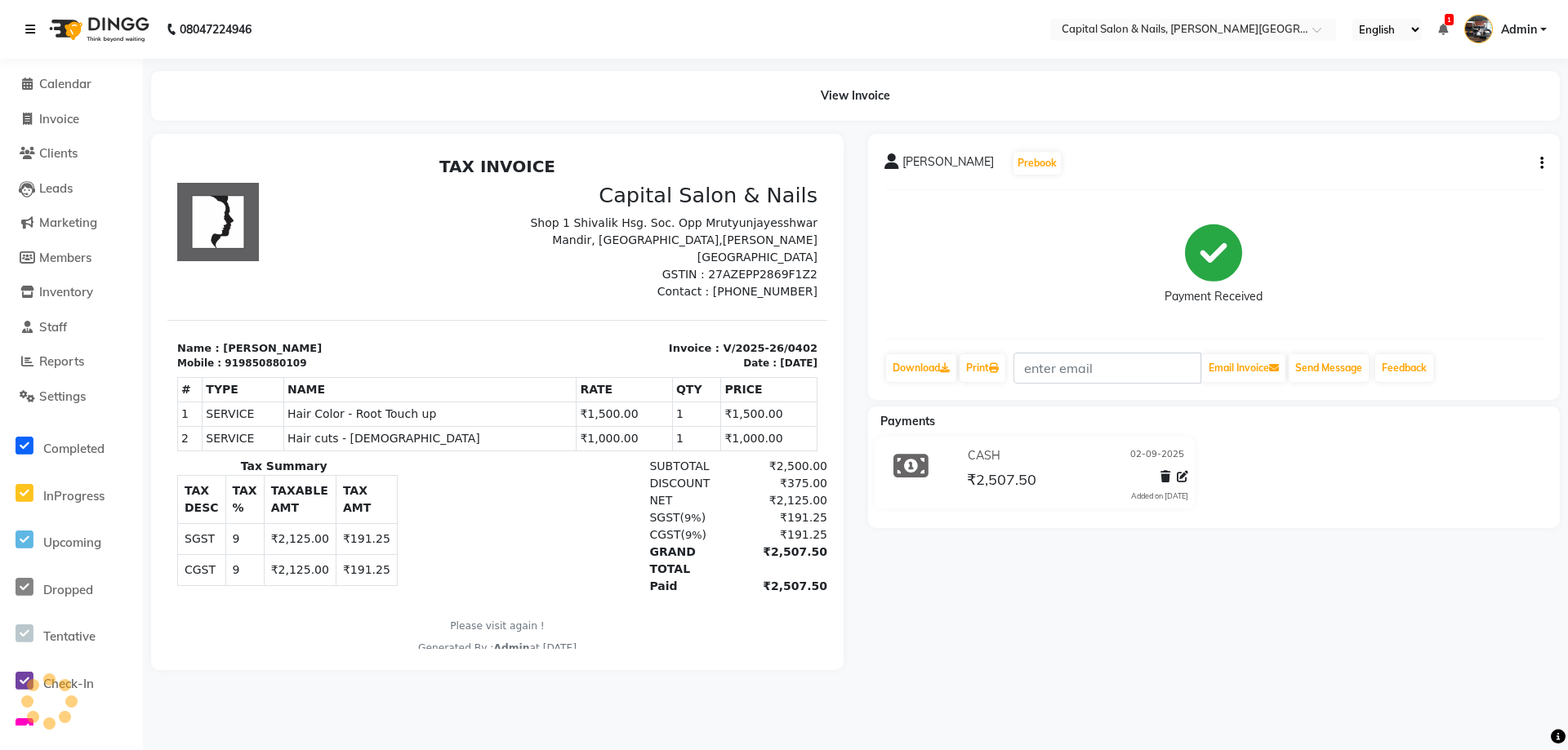
click at [31, 30] on icon at bounding box center [31, 30] width 10 height 12
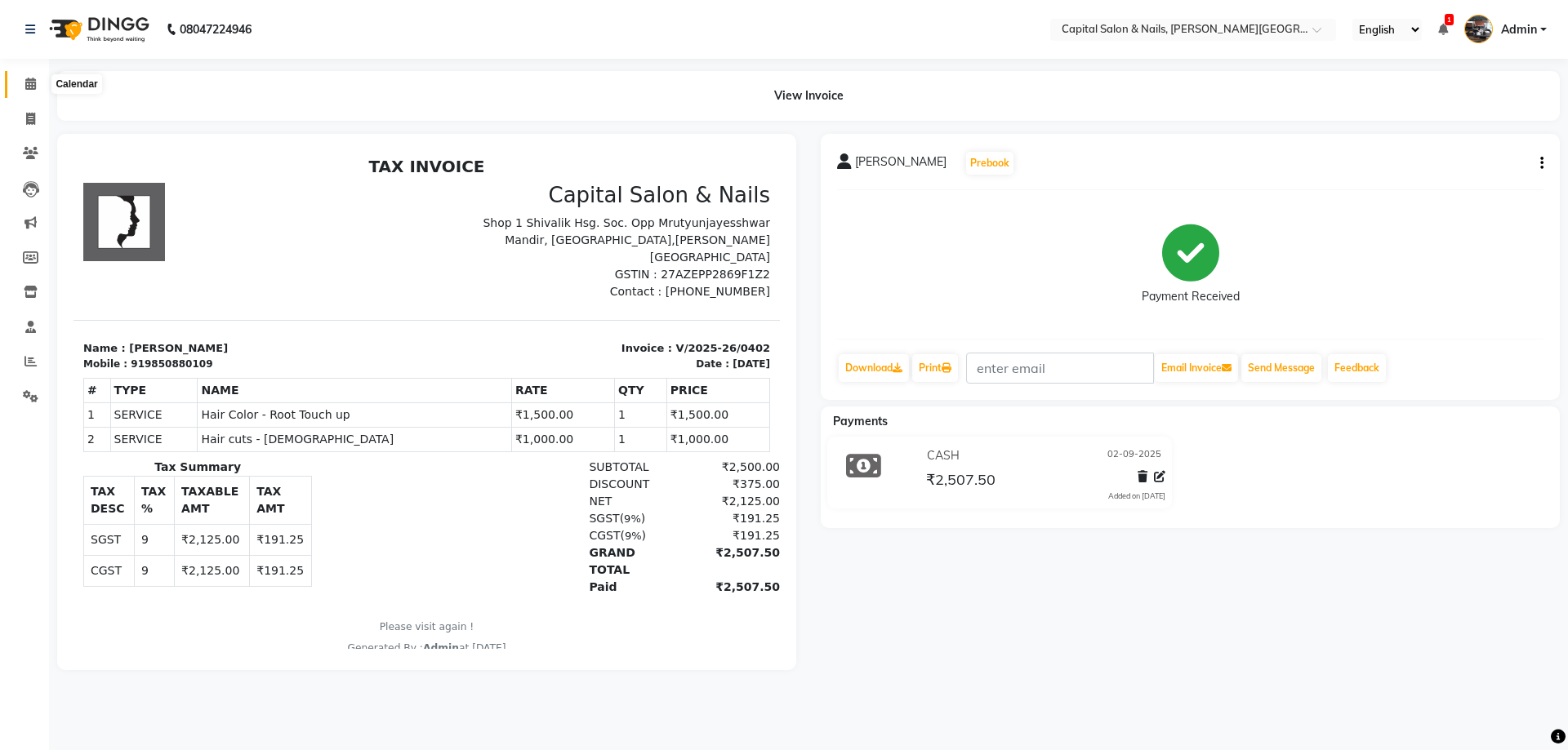
click at [28, 82] on icon at bounding box center [31, 83] width 11 height 12
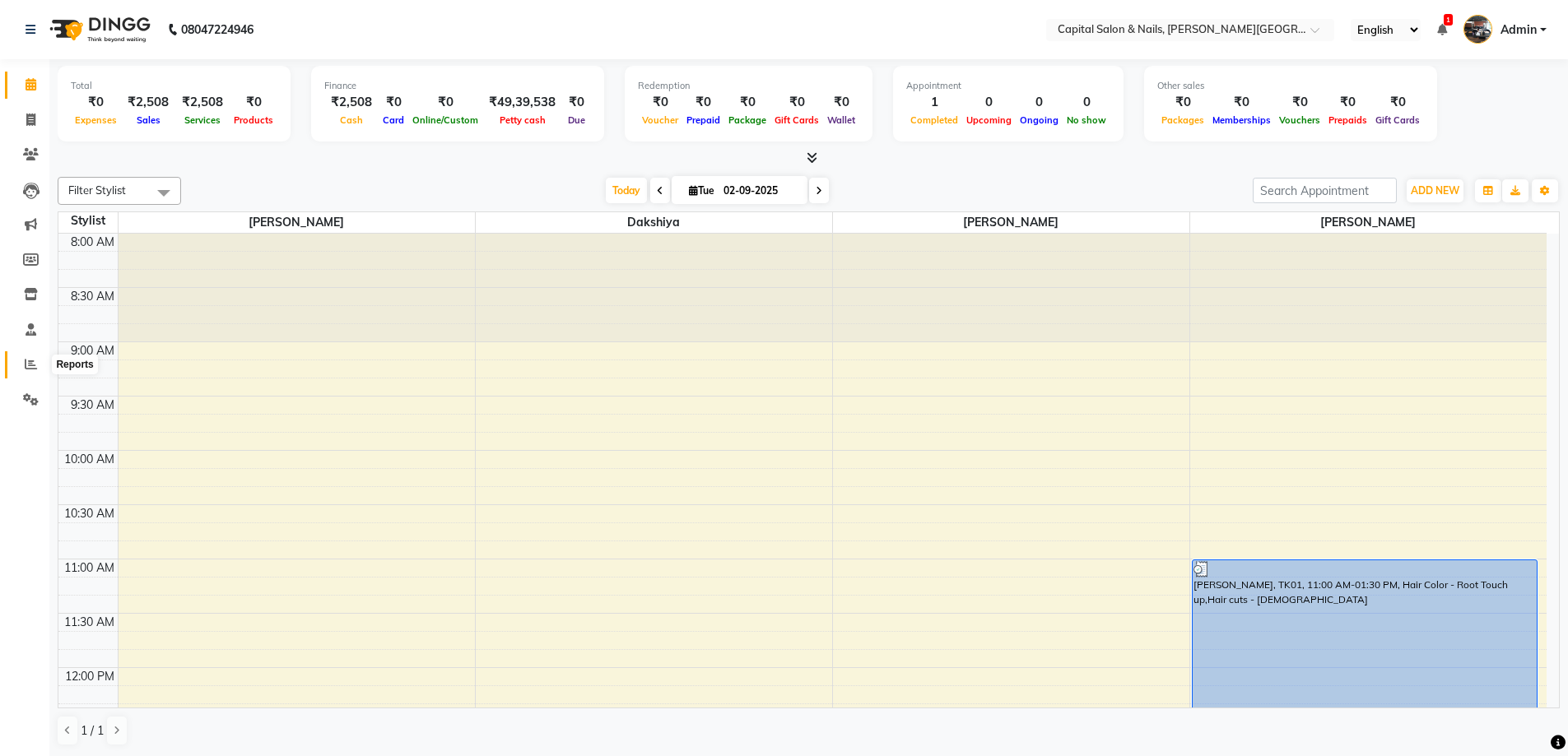
click at [33, 358] on icon at bounding box center [31, 364] width 12 height 12
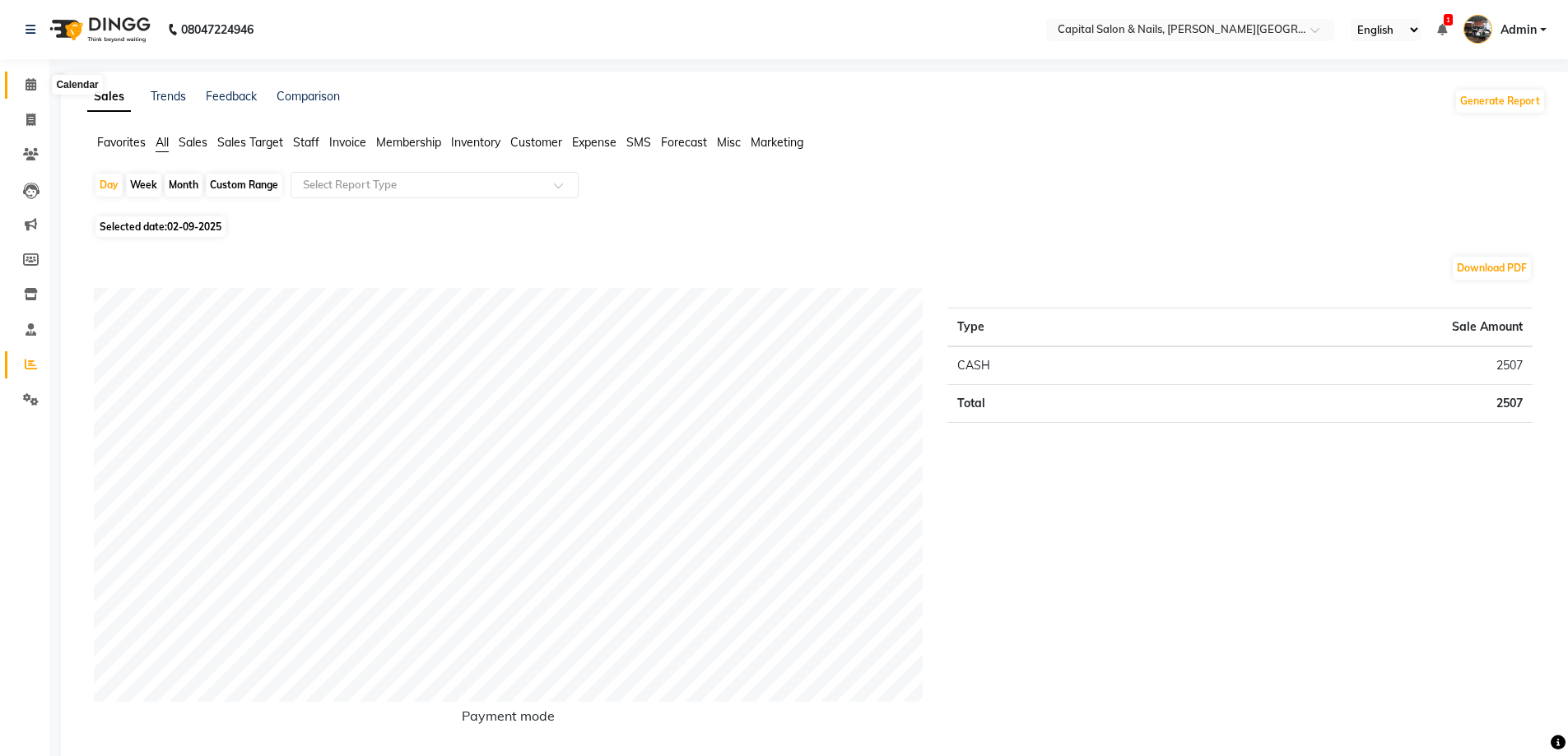
click at [31, 82] on icon at bounding box center [31, 84] width 11 height 12
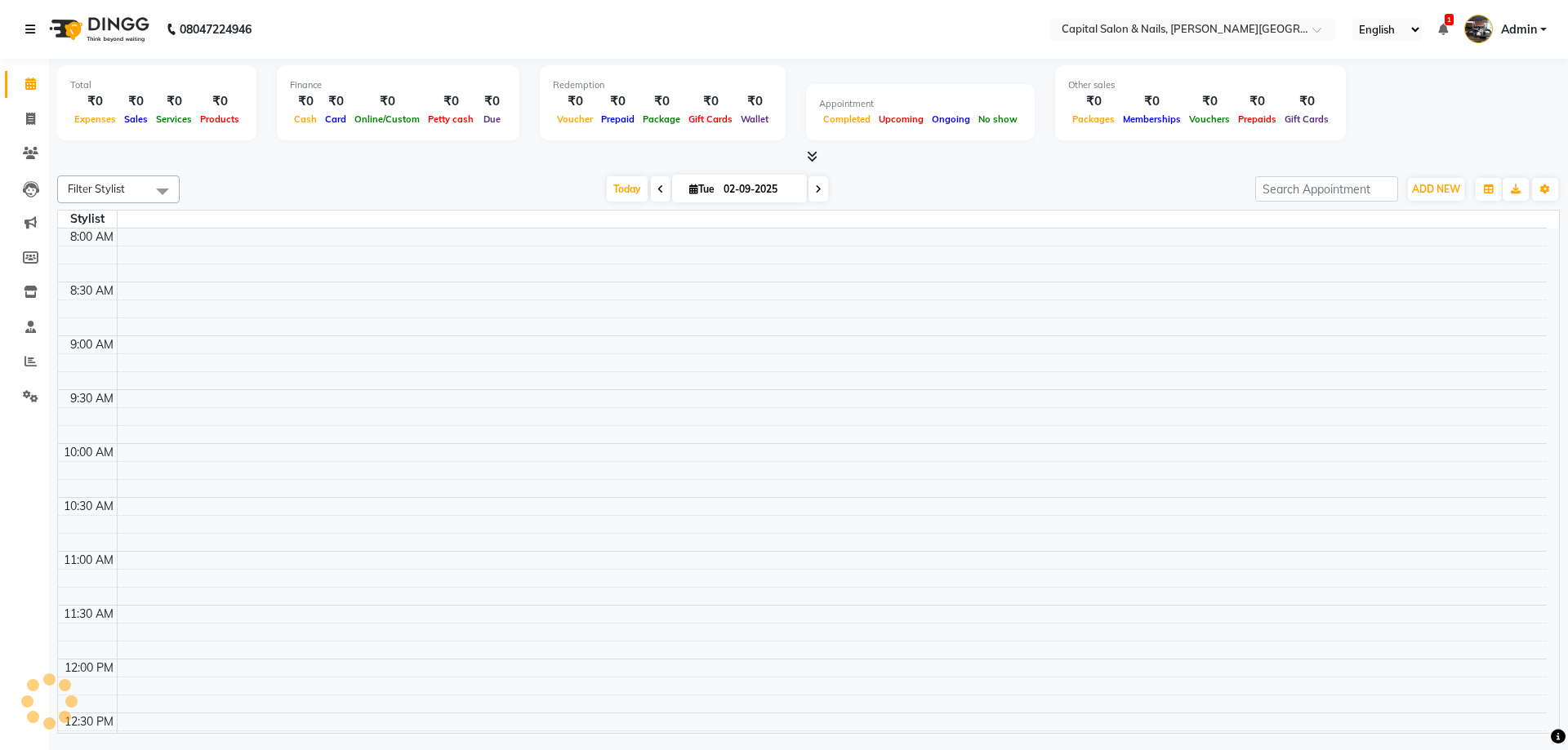
click at [36, 25] on icon at bounding box center [31, 30] width 10 height 12
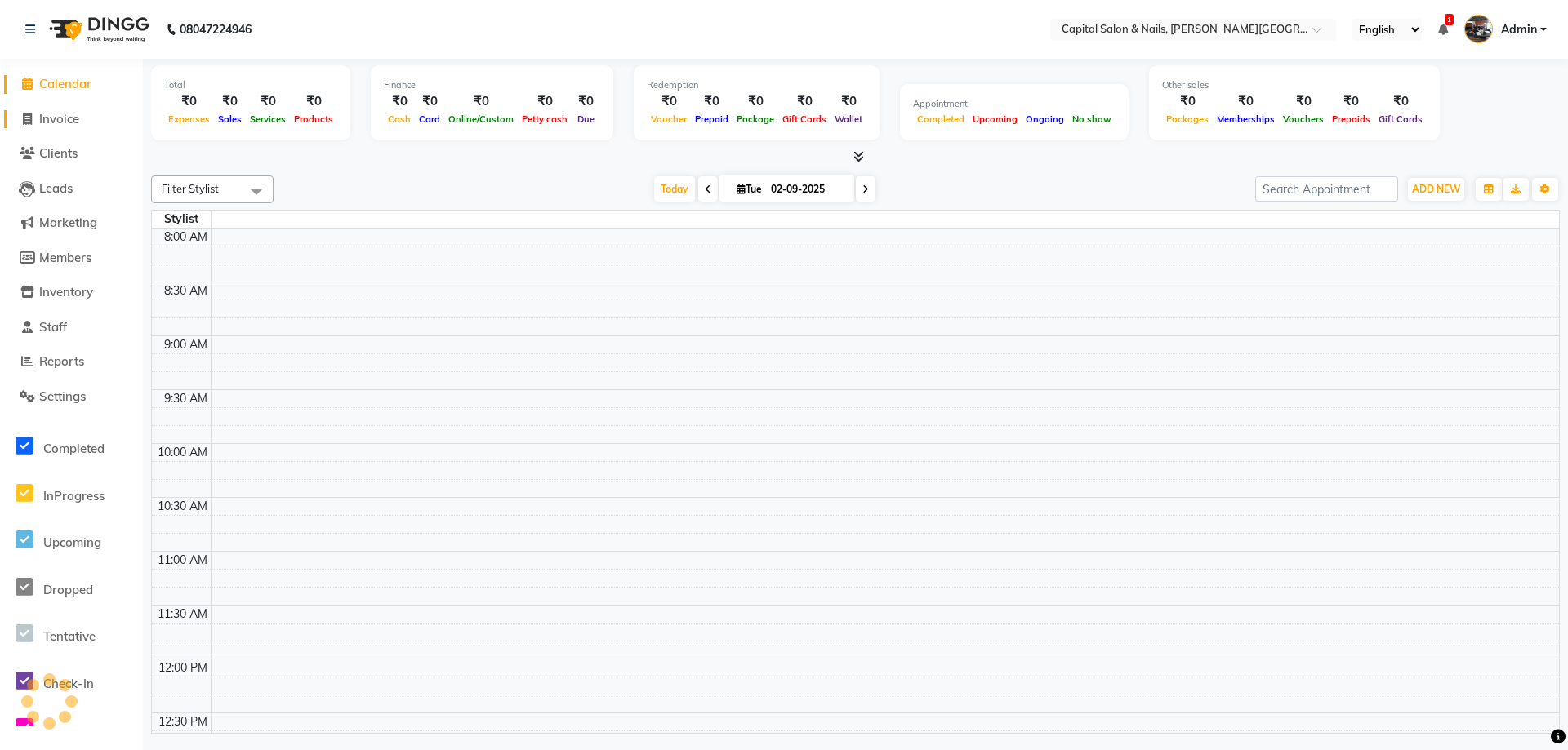
drag, startPoint x: 28, startPoint y: 83, endPoint x: 51, endPoint y: 121, distance: 44.4
click at [30, 83] on icon at bounding box center [27, 83] width 11 height 12
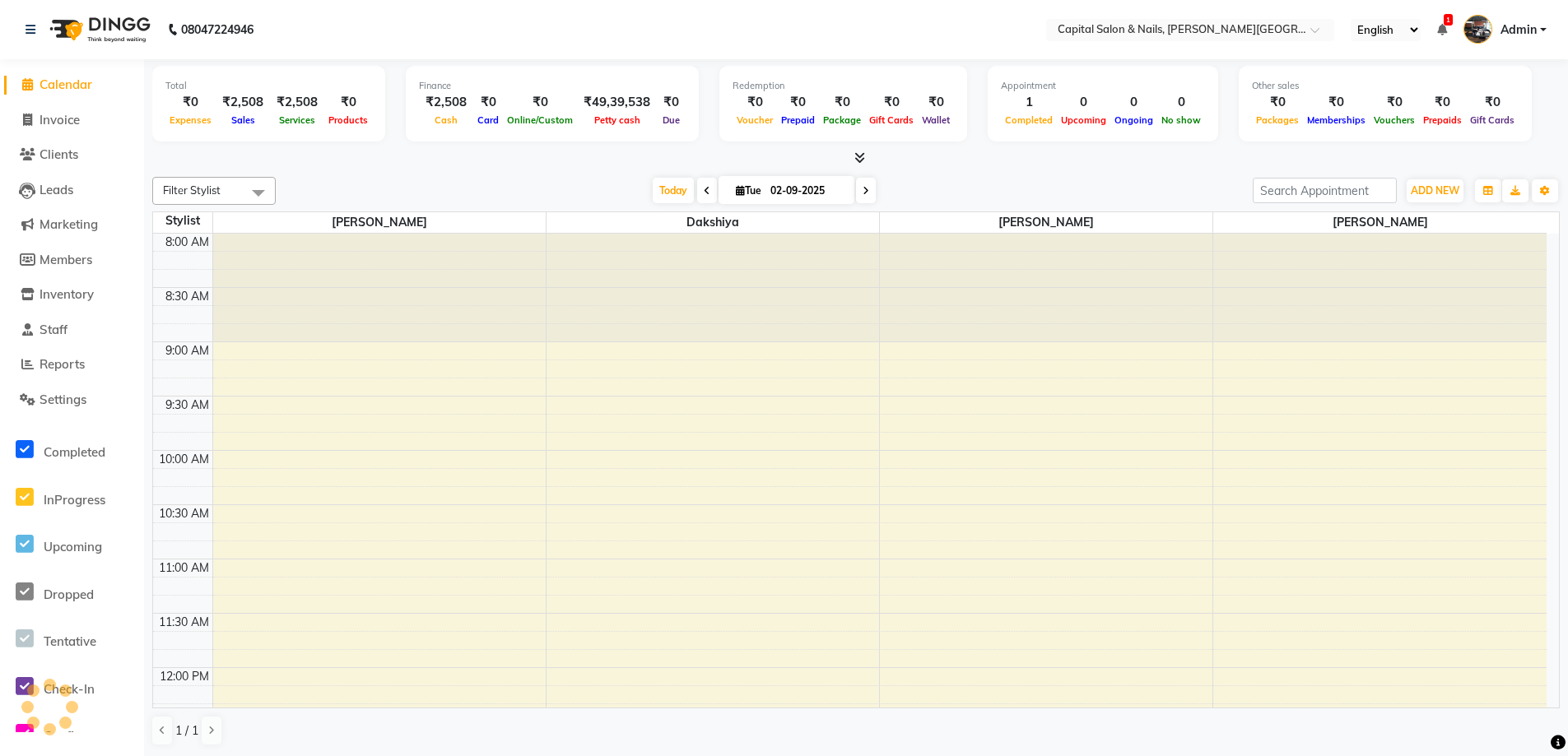
scroll to position [435, 0]
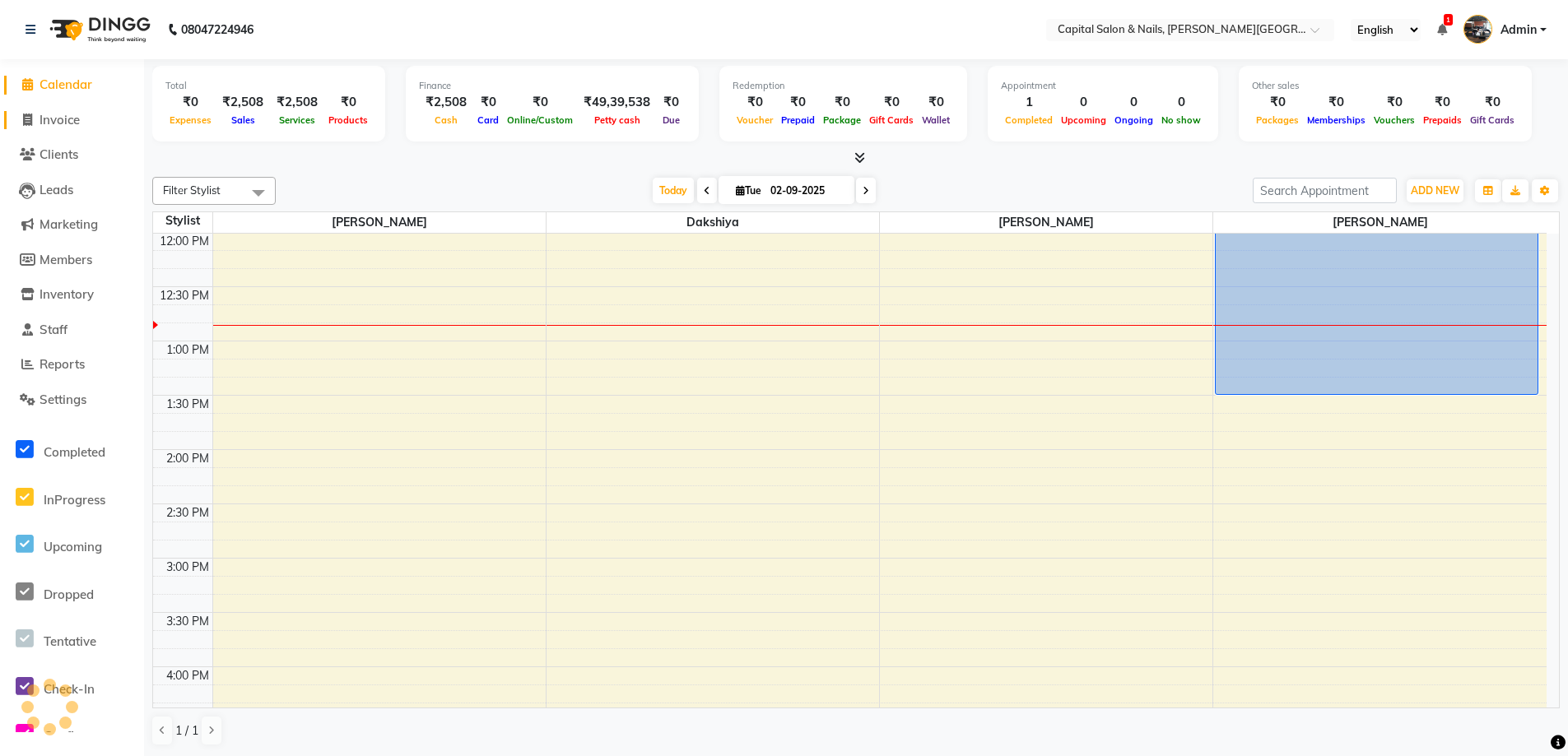
click at [23, 121] on icon at bounding box center [27, 119] width 9 height 12
select select "service"
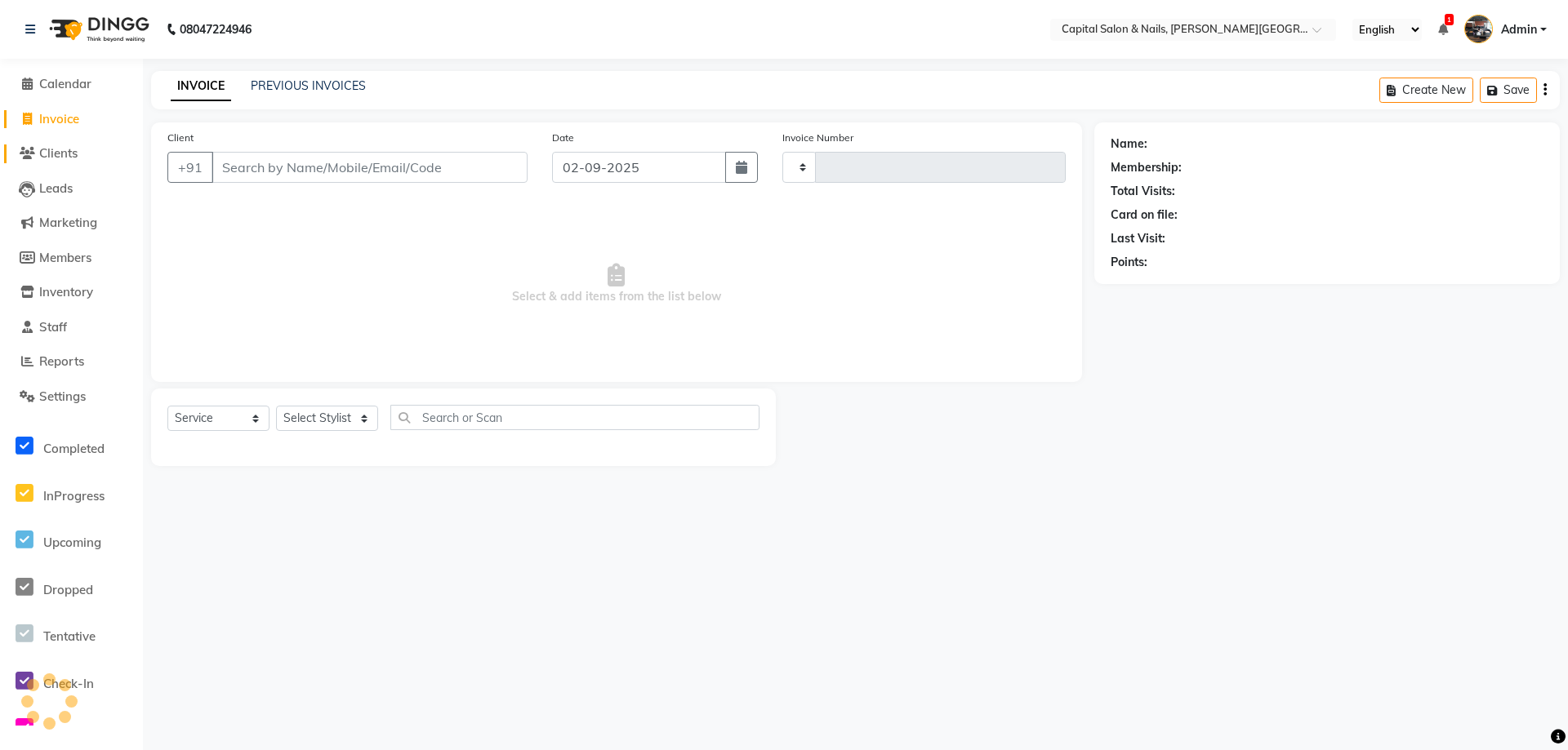
type input "0403"
select select "41"
click at [33, 150] on icon at bounding box center [27, 153] width 16 height 12
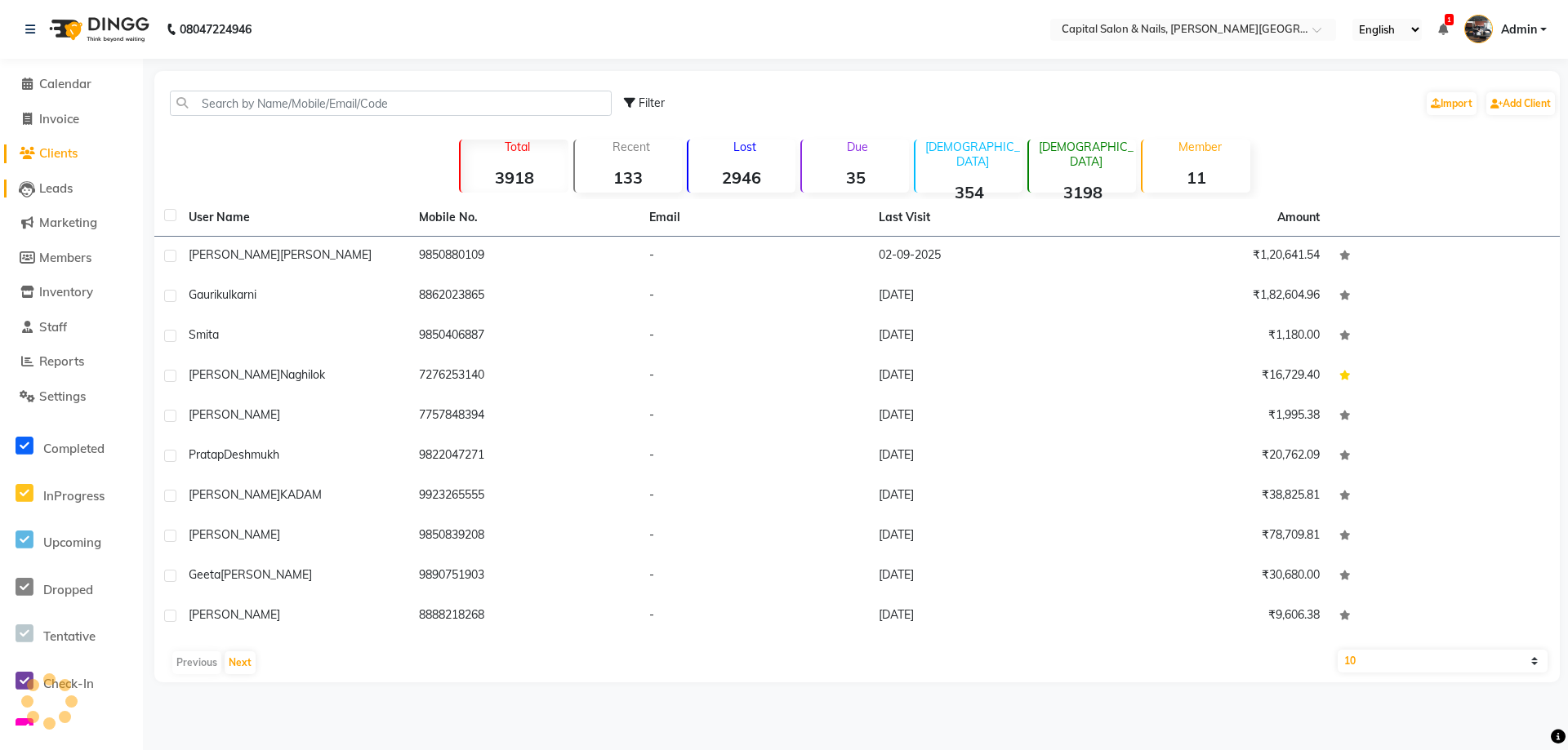
click at [27, 188] on icon at bounding box center [27, 189] width 17 height 17
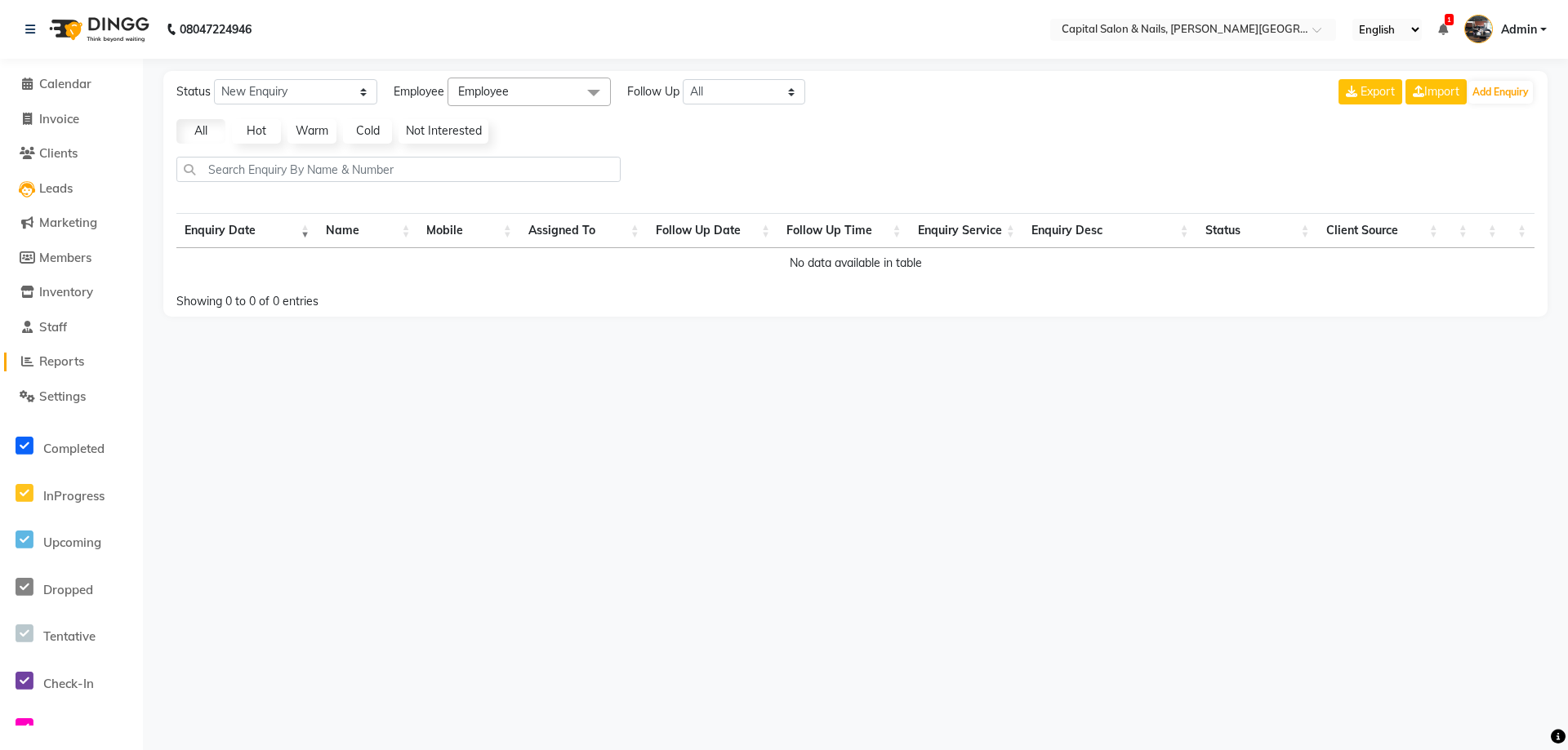
click at [38, 363] on span at bounding box center [27, 362] width 25 height 19
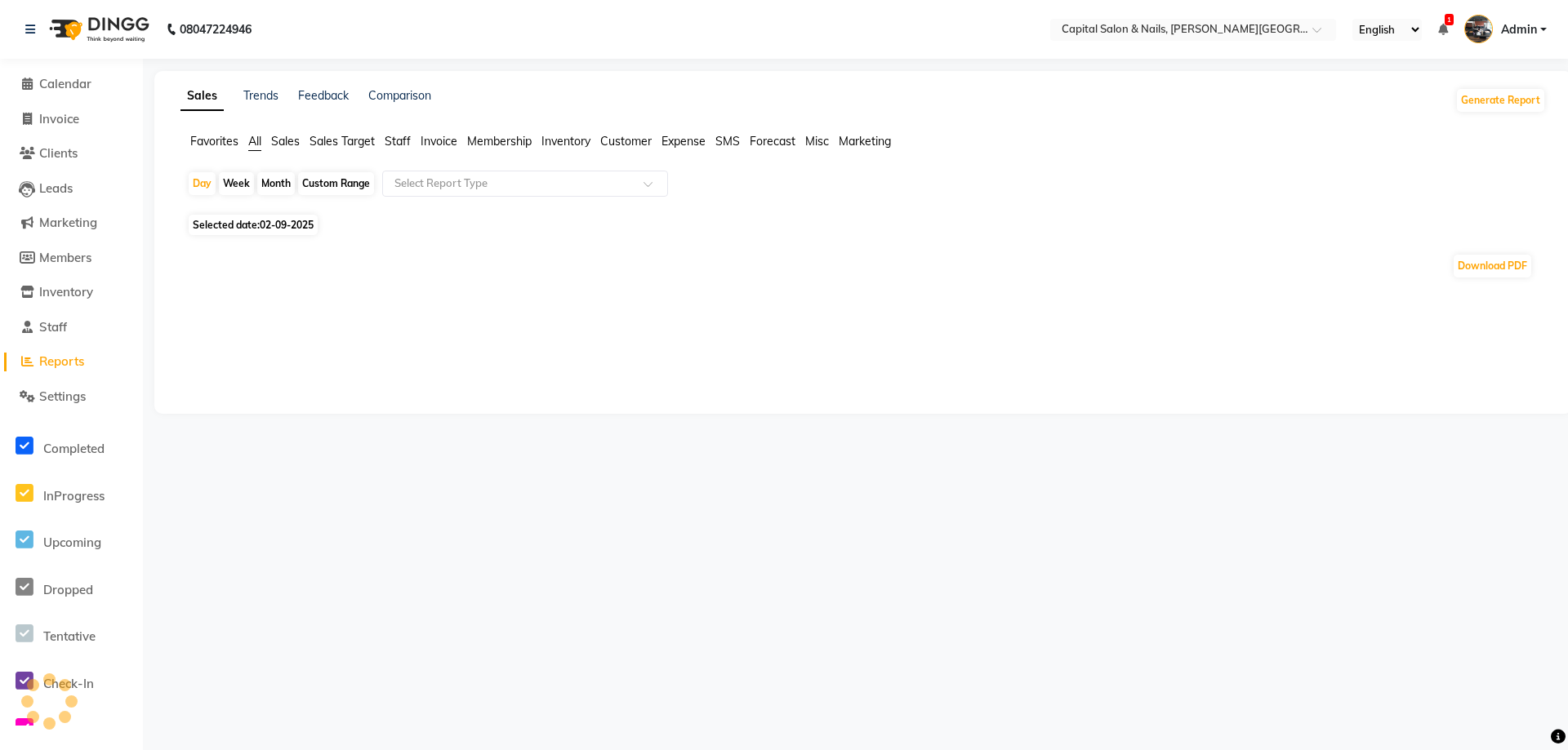
click at [56, 363] on span "Reports" at bounding box center [61, 361] width 45 height 16
click at [32, 359] on icon at bounding box center [27, 361] width 12 height 12
click at [58, 354] on span "Reports" at bounding box center [61, 361] width 45 height 16
click at [286, 183] on div "Month" at bounding box center [275, 184] width 37 height 23
select select "9"
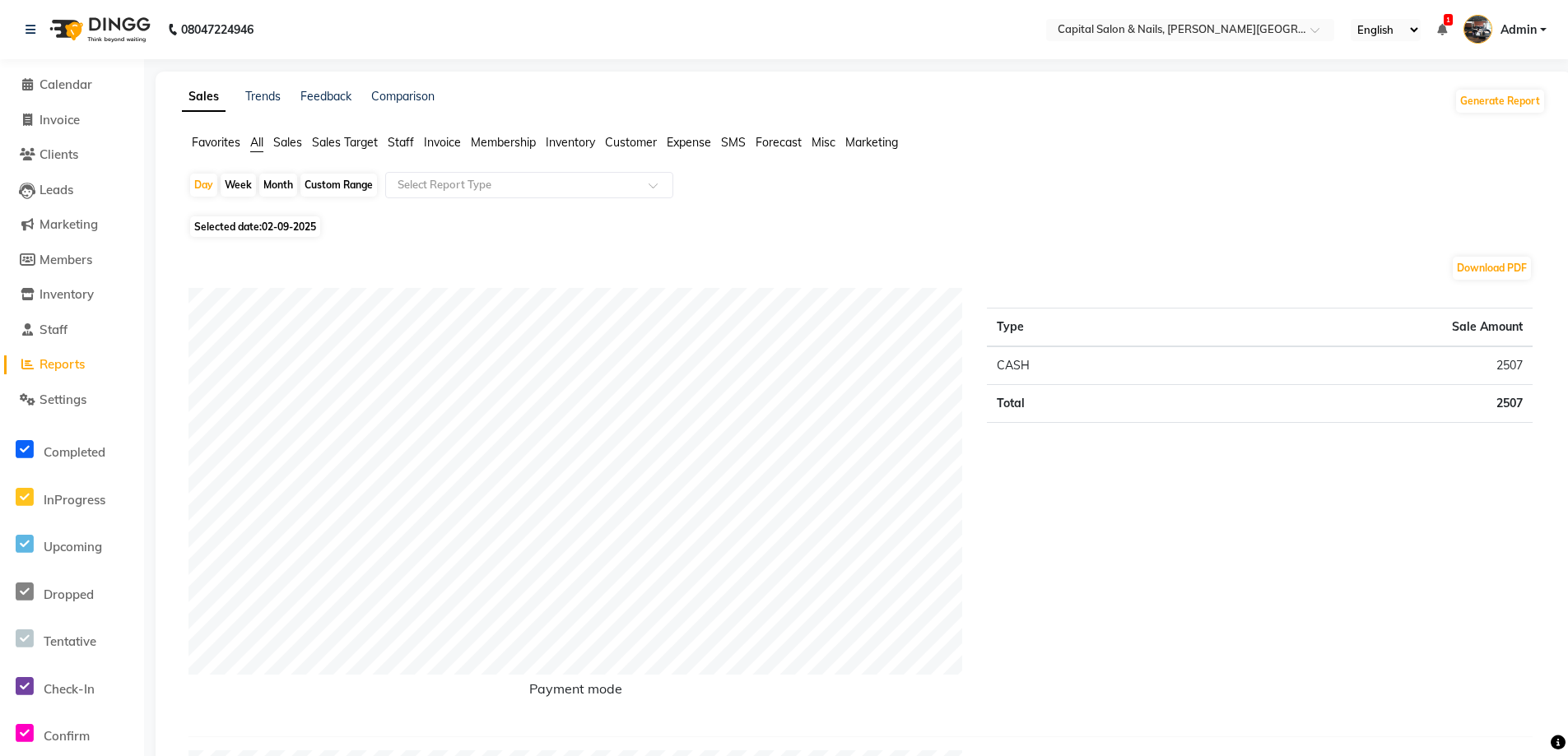
select select "2025"
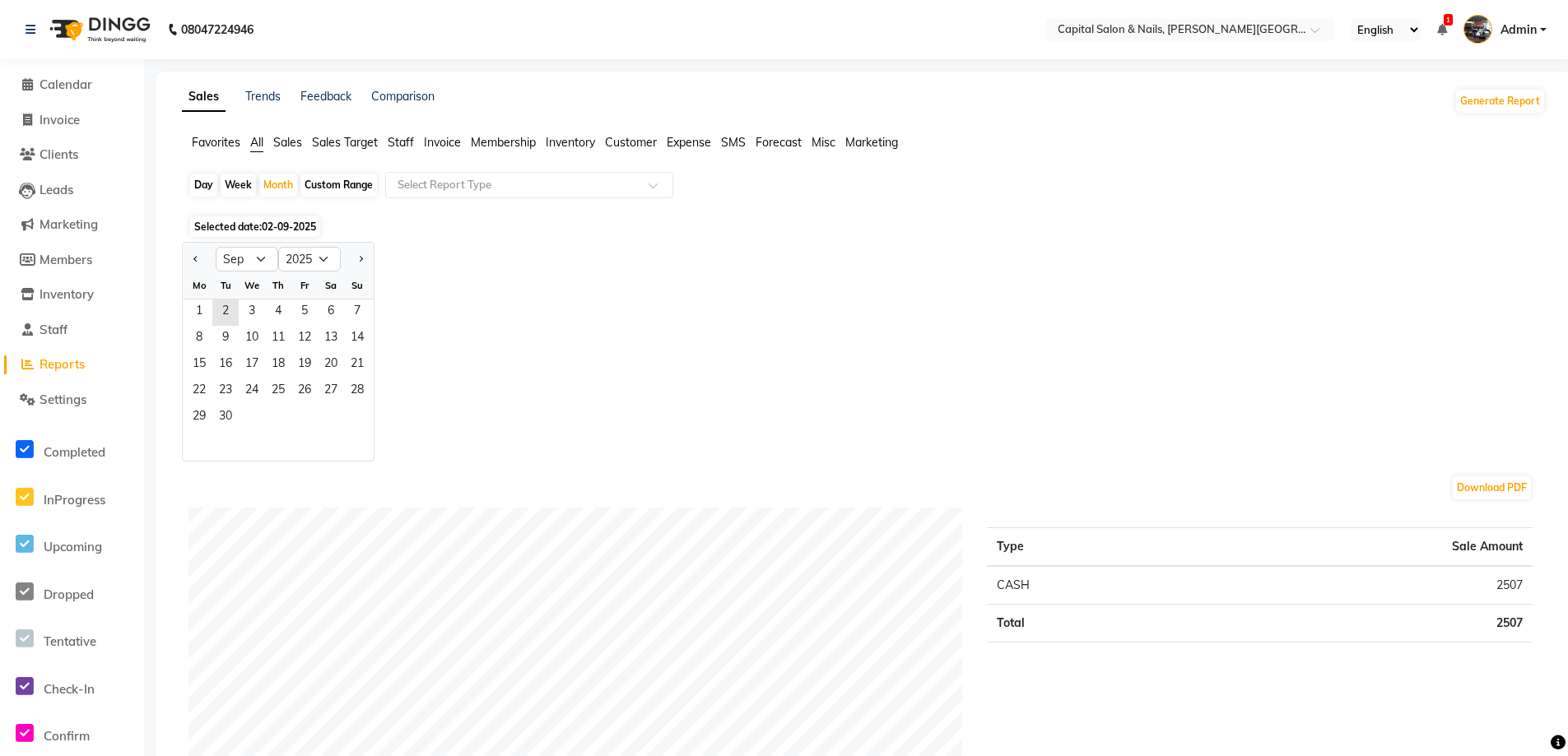
drag, startPoint x: 195, startPoint y: 257, endPoint x: 198, endPoint y: 219, distance: 38.1
click at [35, 364] on span at bounding box center [27, 365] width 25 height 19
drag, startPoint x: 34, startPoint y: 33, endPoint x: 28, endPoint y: 47, distance: 15.2
click at [34, 32] on icon at bounding box center [31, 30] width 10 height 12
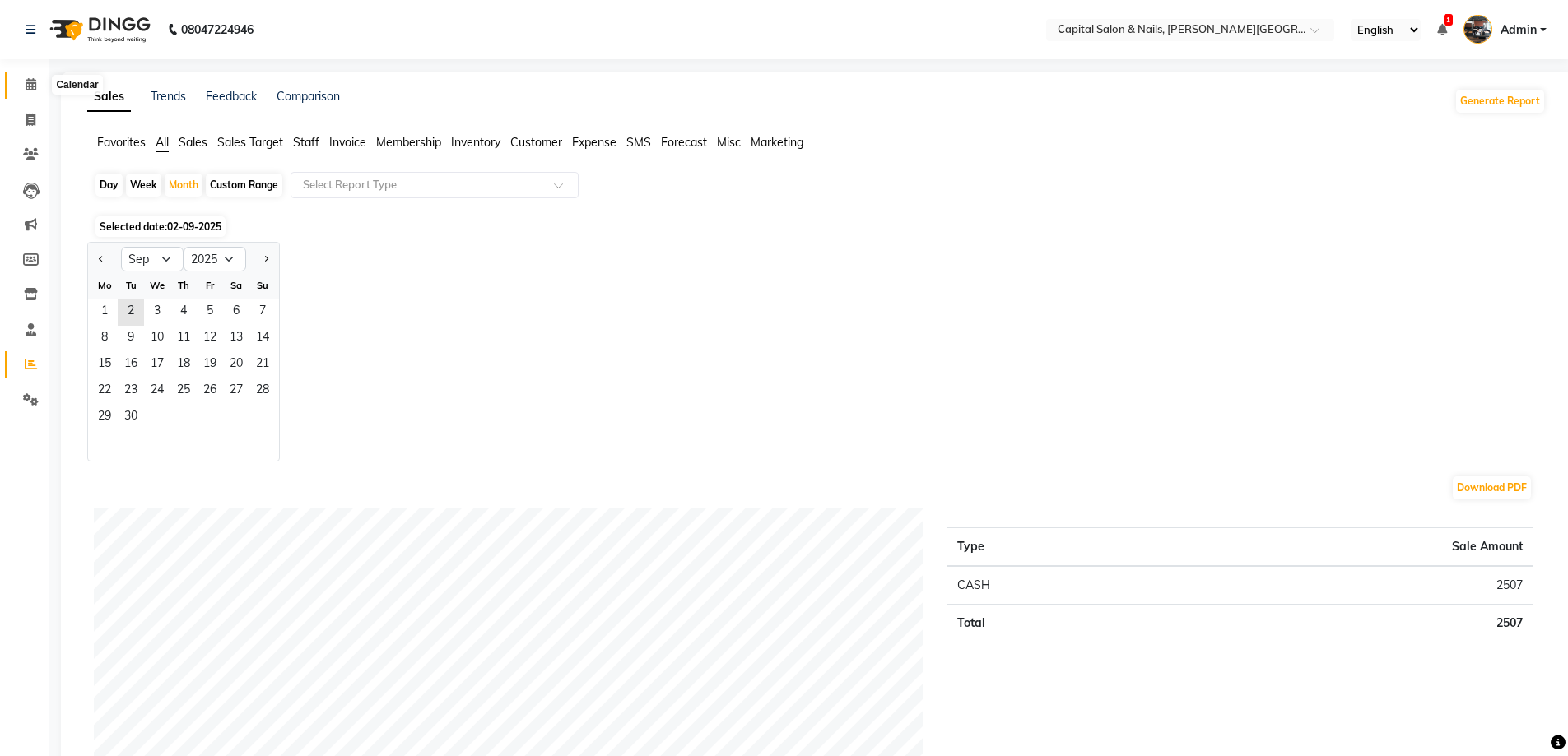
click at [27, 91] on span at bounding box center [31, 85] width 29 height 19
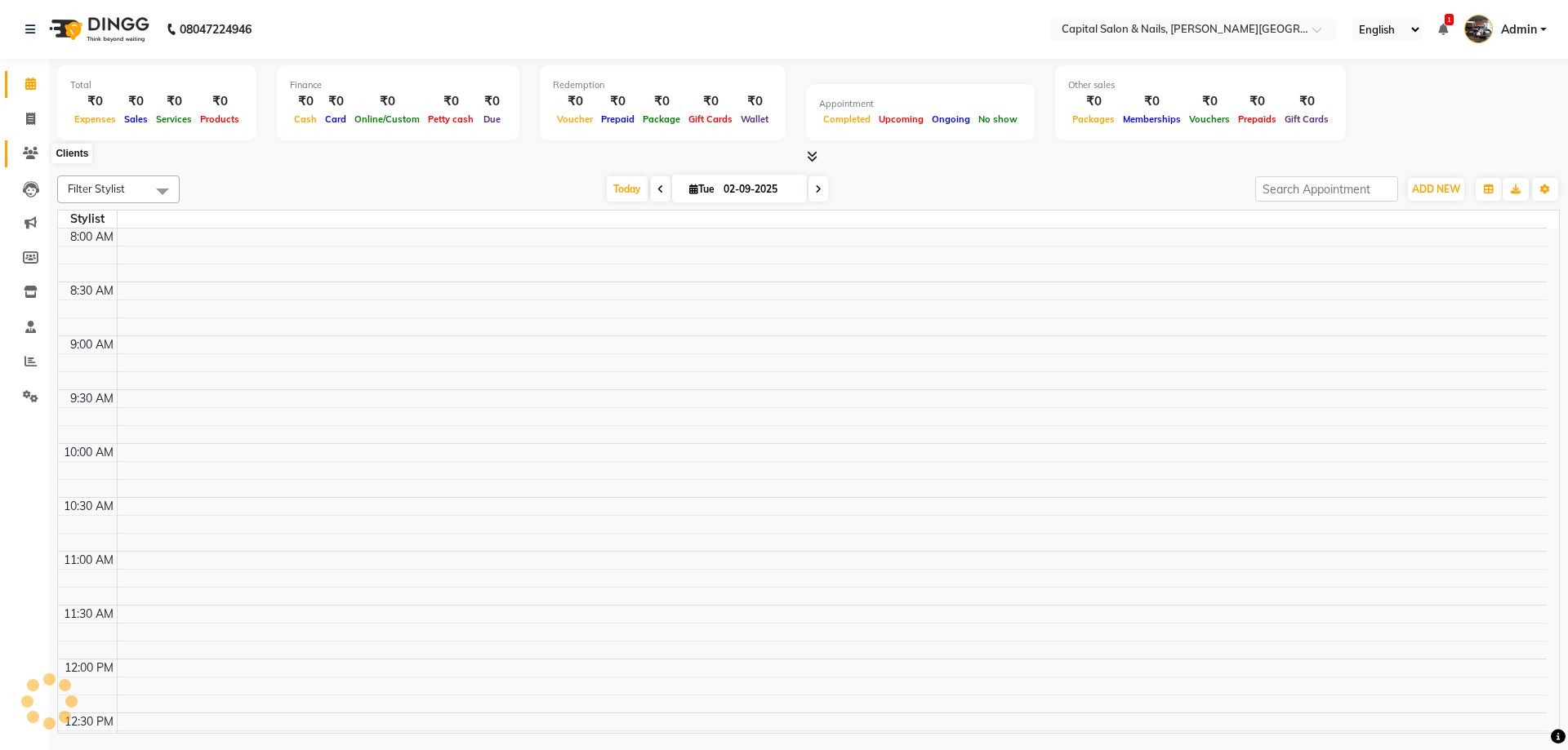
click at [33, 159] on icon at bounding box center [31, 153] width 16 height 12
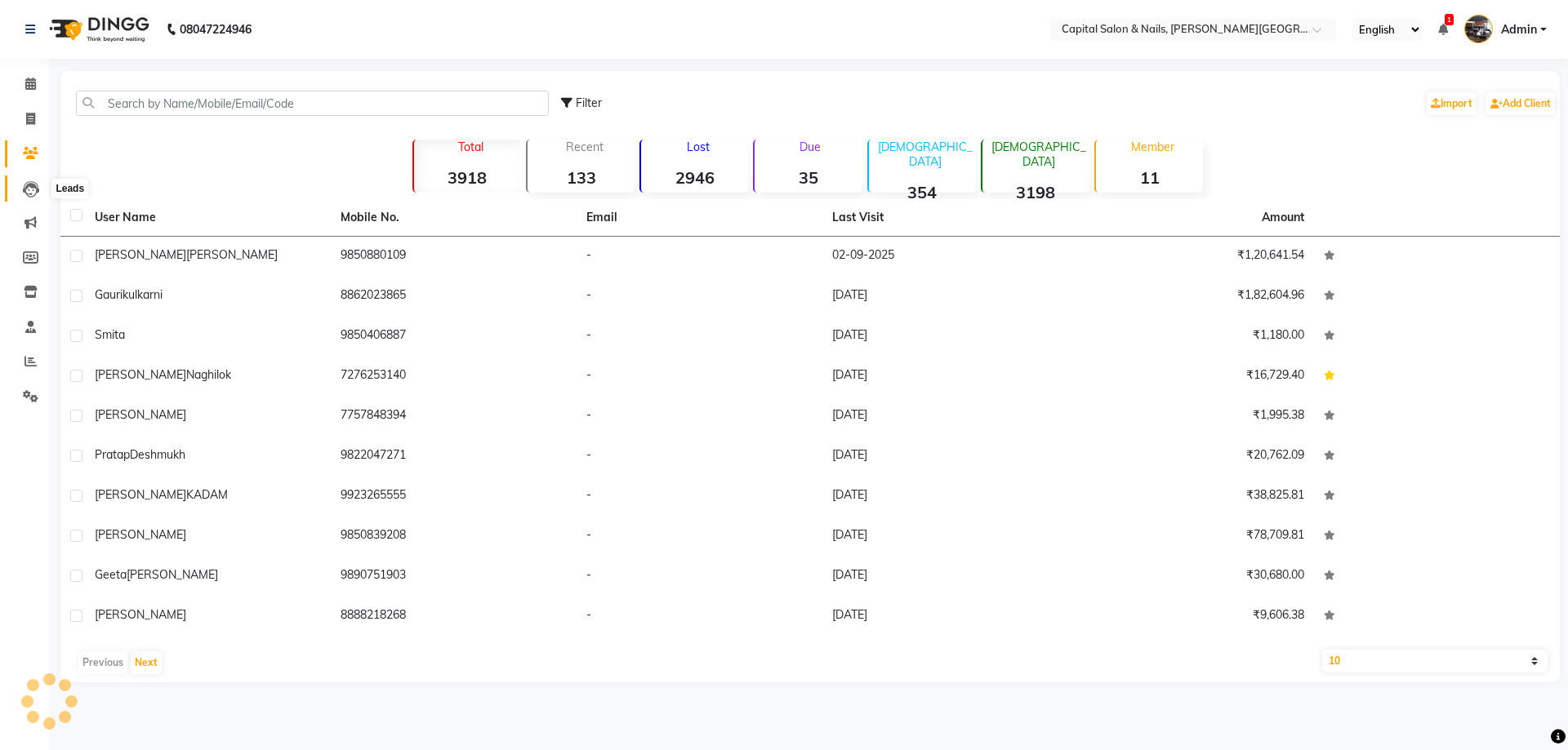
click at [36, 185] on icon at bounding box center [31, 189] width 17 height 17
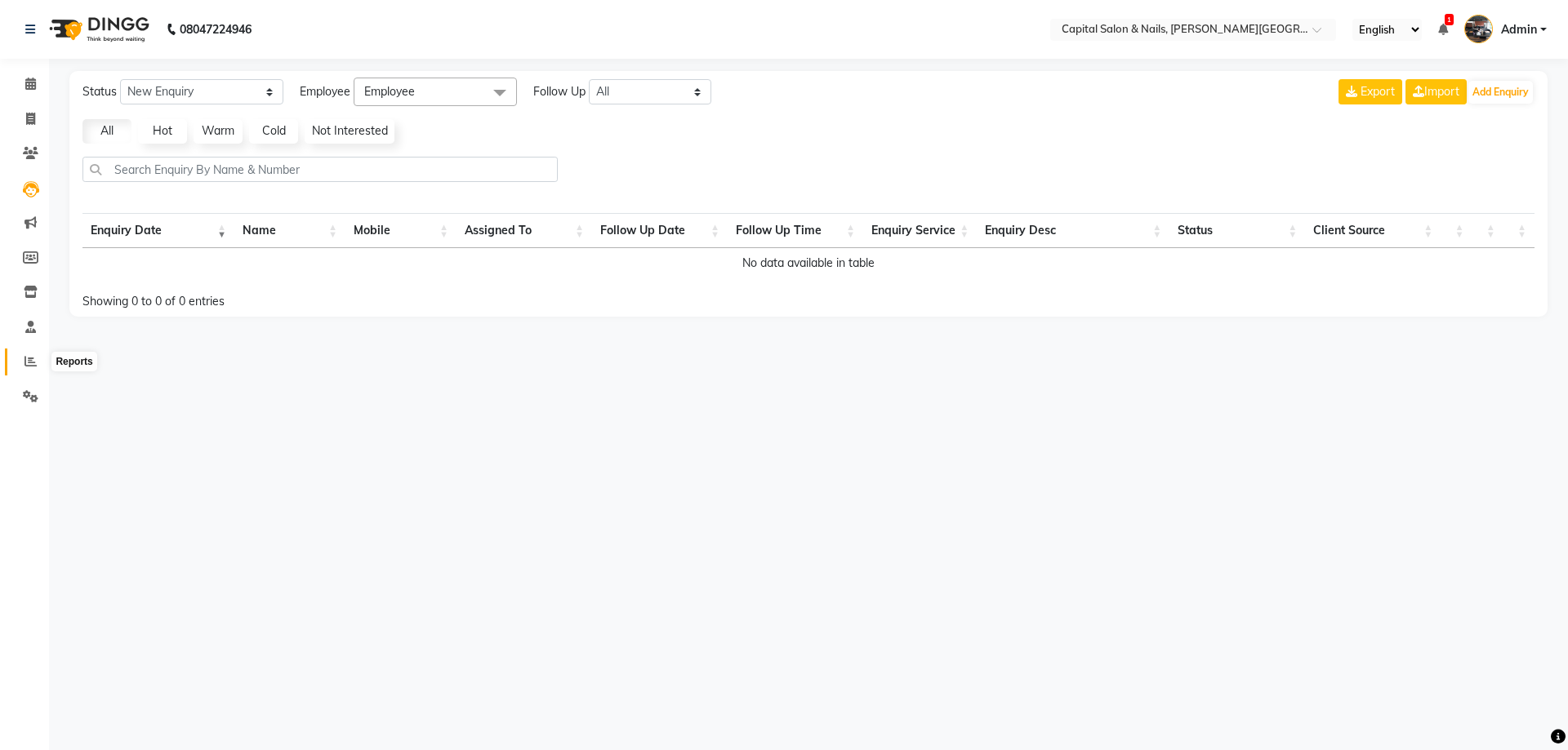
click at [32, 360] on icon at bounding box center [31, 361] width 12 height 12
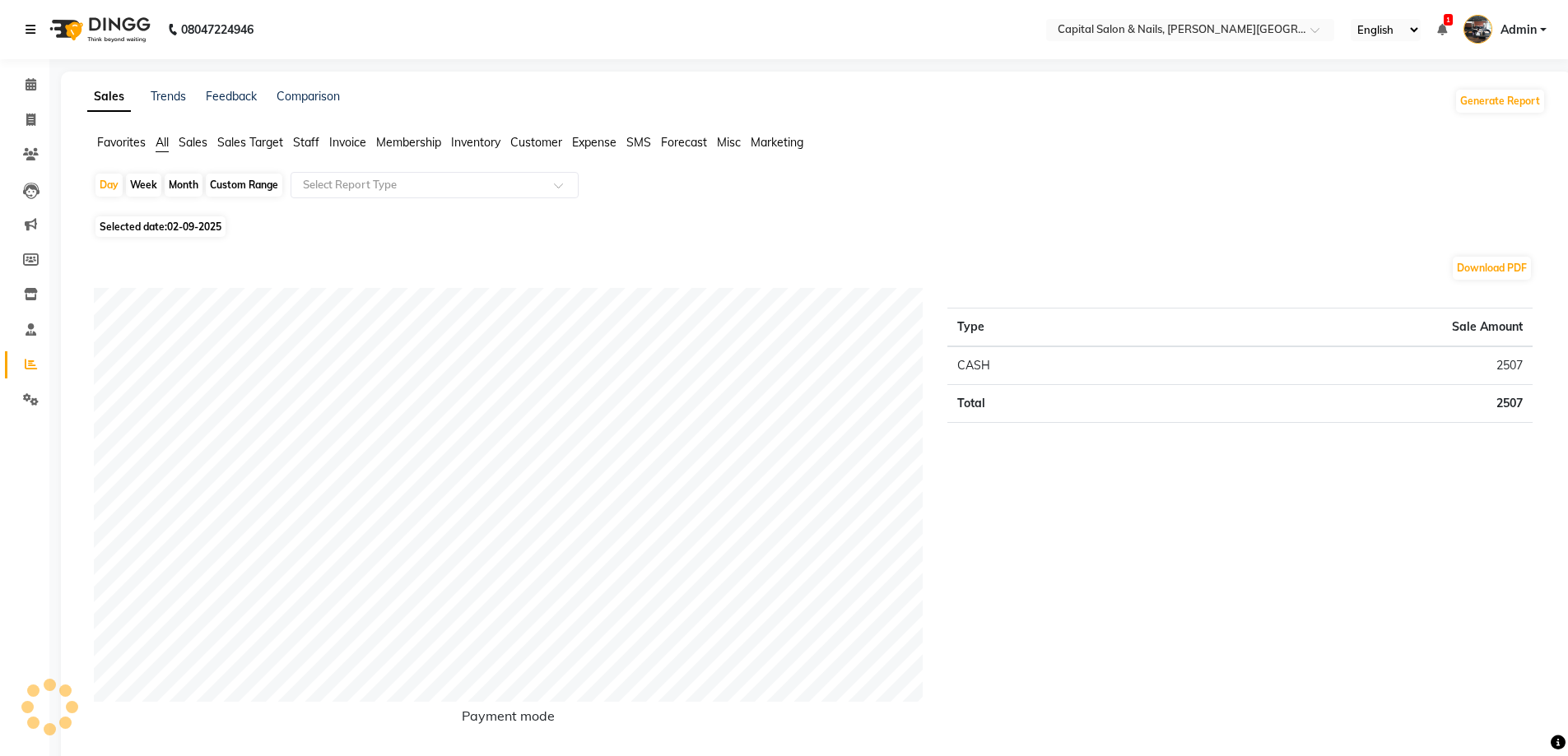
click at [35, 31] on icon at bounding box center [31, 30] width 10 height 12
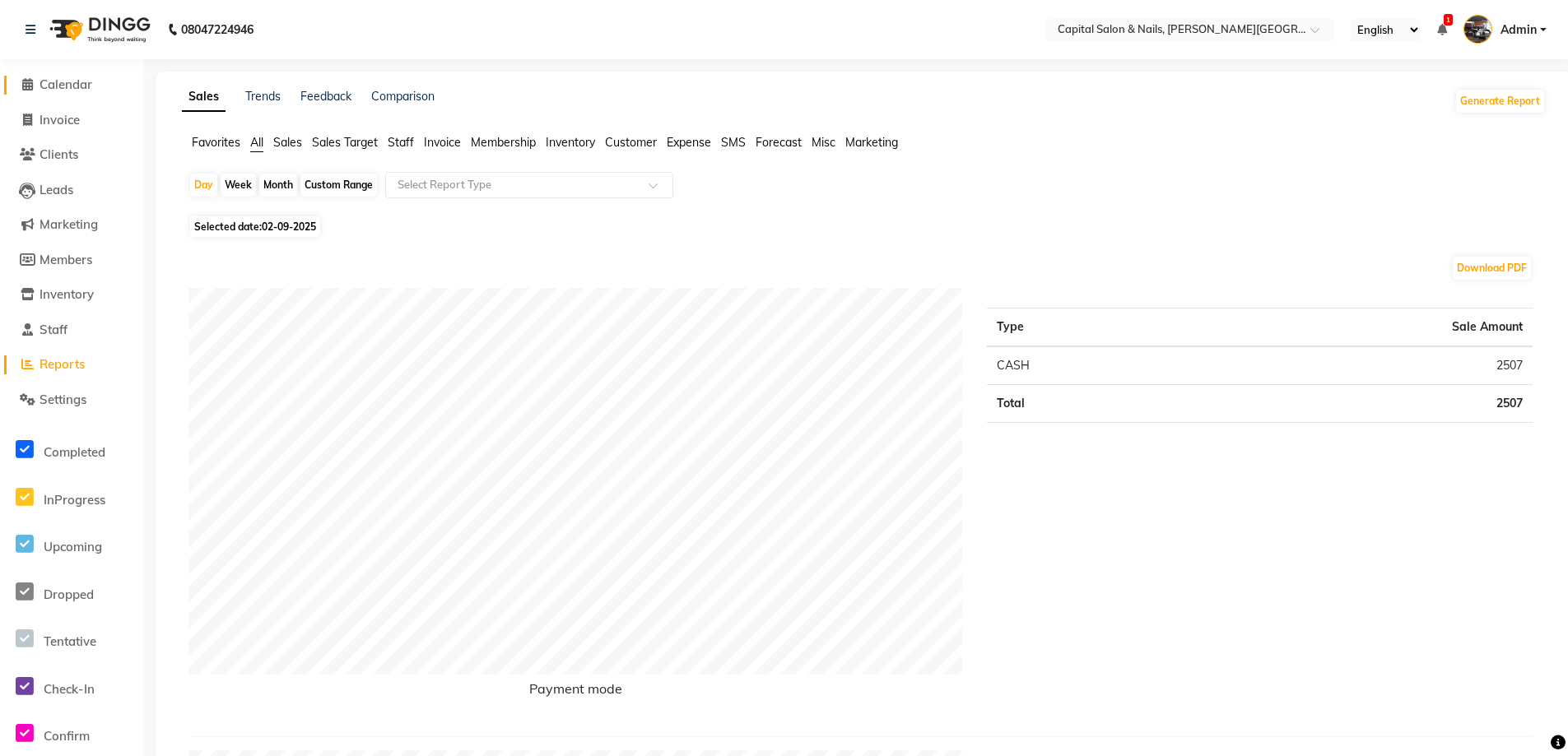
click at [32, 77] on span at bounding box center [27, 85] width 25 height 19
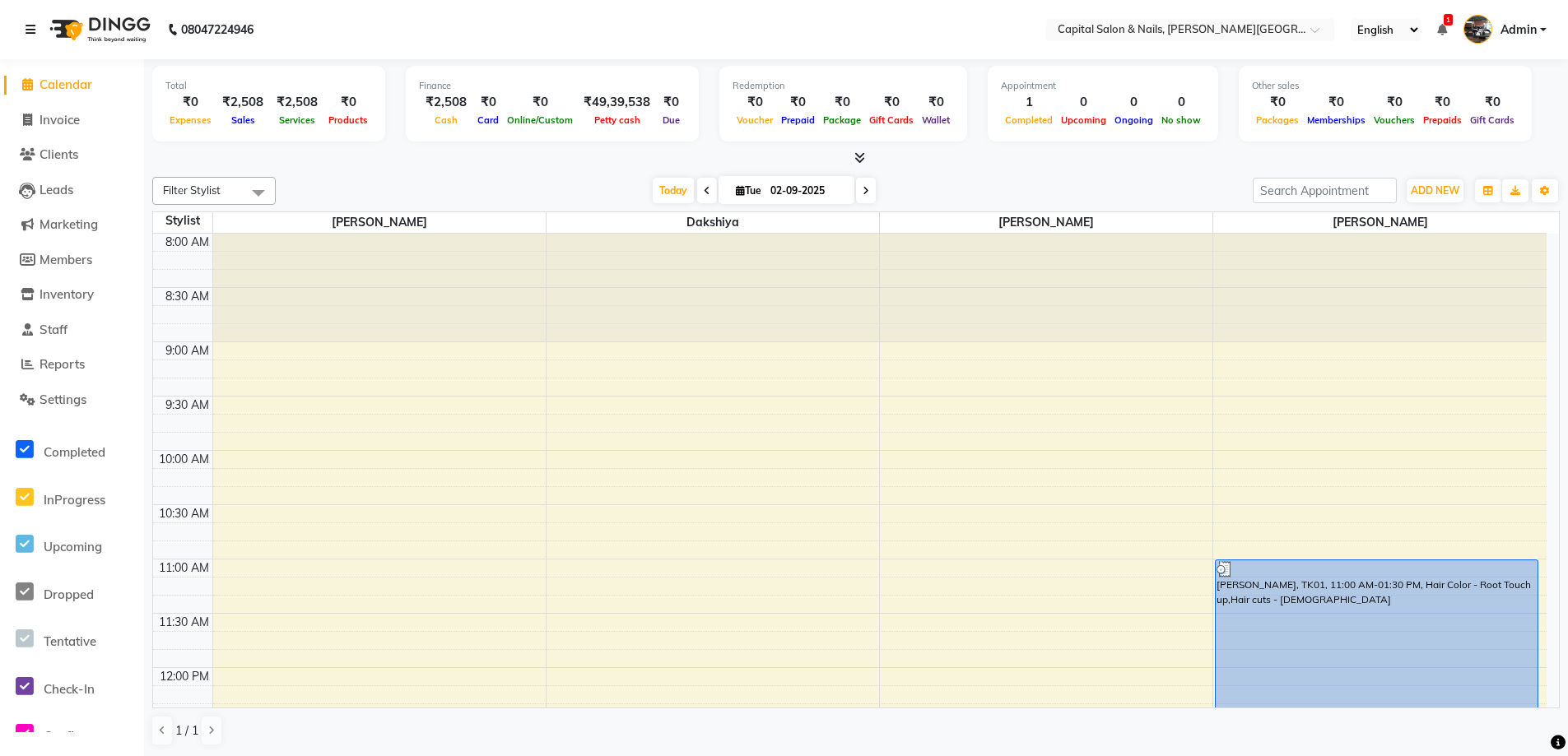
drag, startPoint x: 32, startPoint y: 21, endPoint x: 25, endPoint y: 43, distance: 23.1
click at [32, 22] on link at bounding box center [34, 29] width 17 height 46
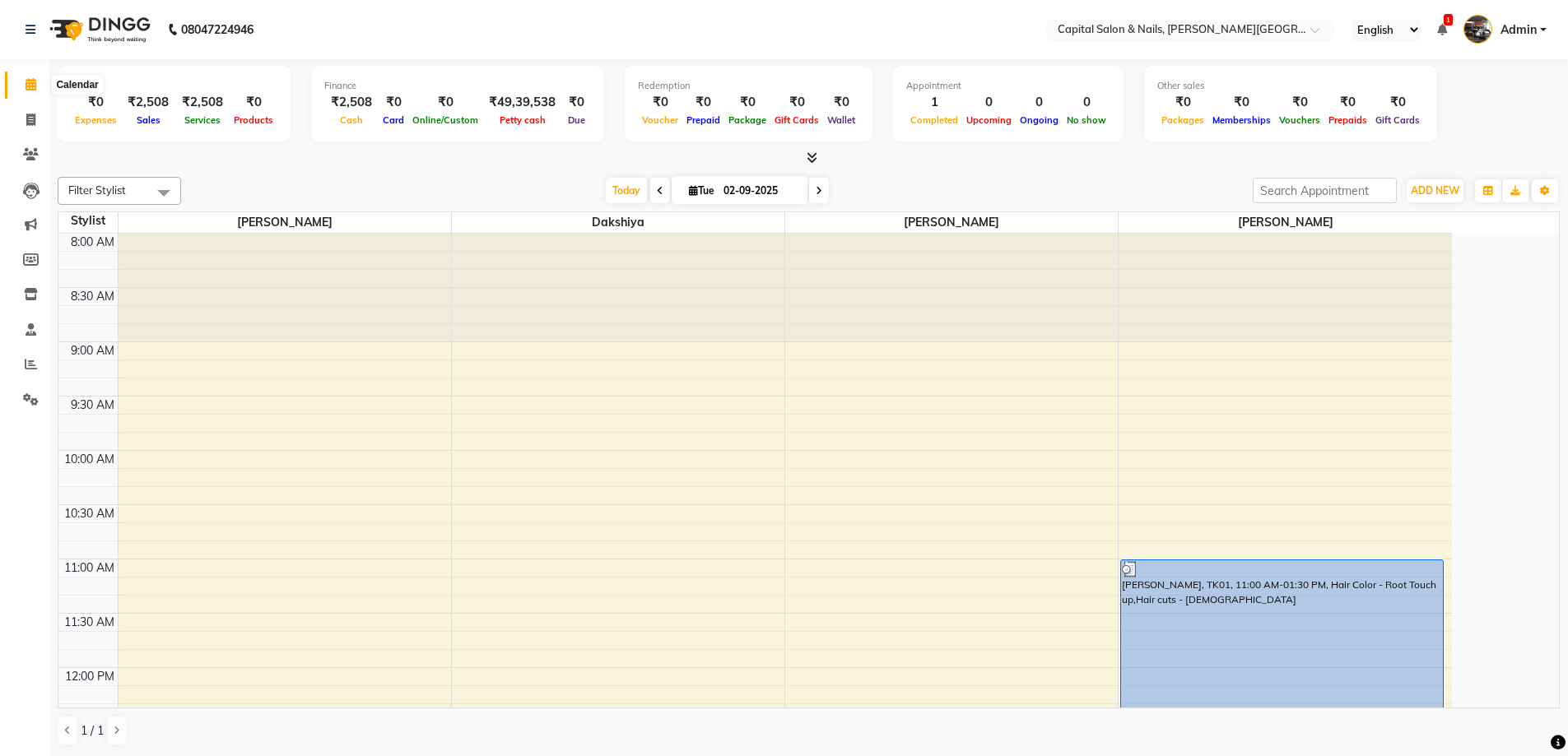
click at [35, 82] on icon at bounding box center [31, 84] width 11 height 12
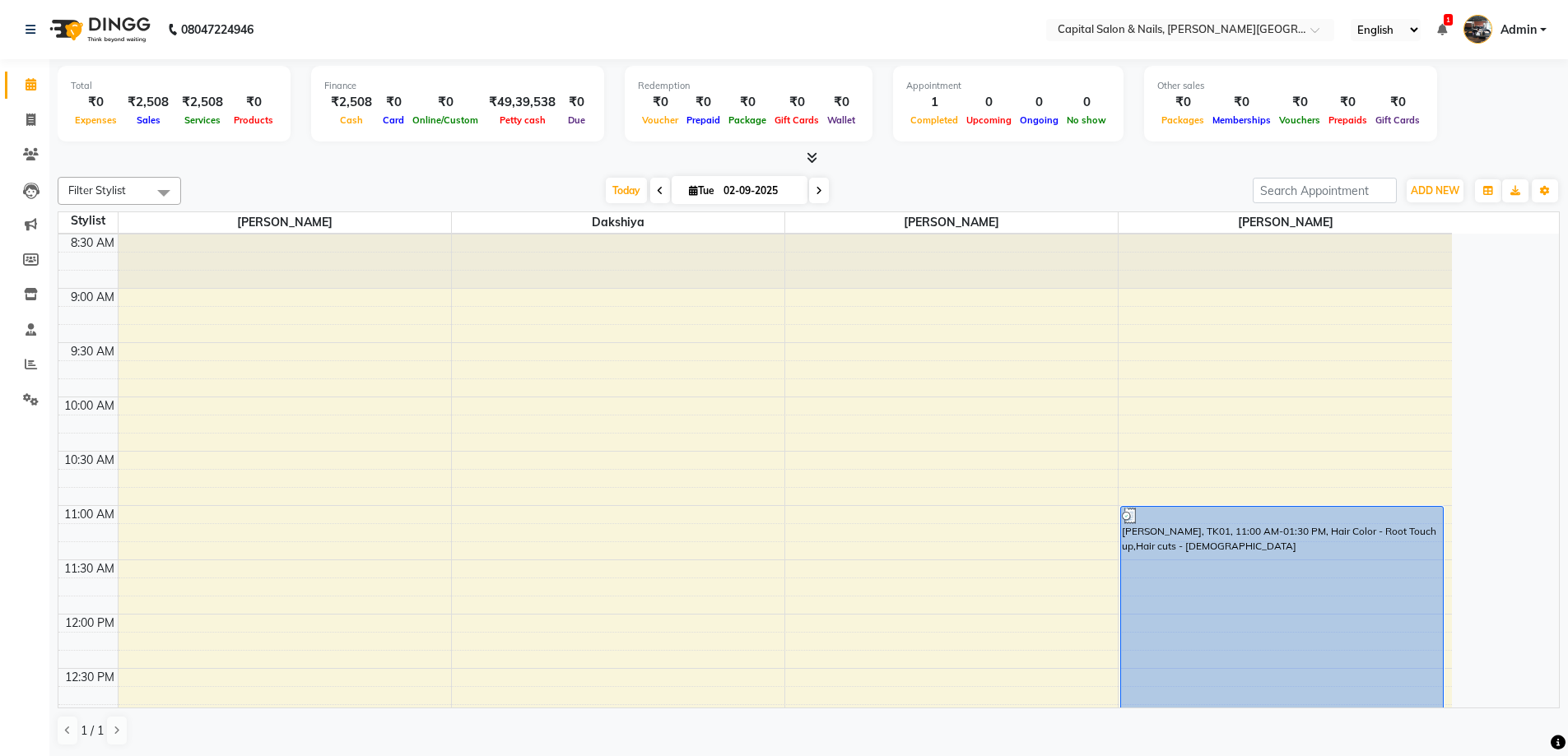
scroll to position [82, 0]
